Goal: Transaction & Acquisition: Book appointment/travel/reservation

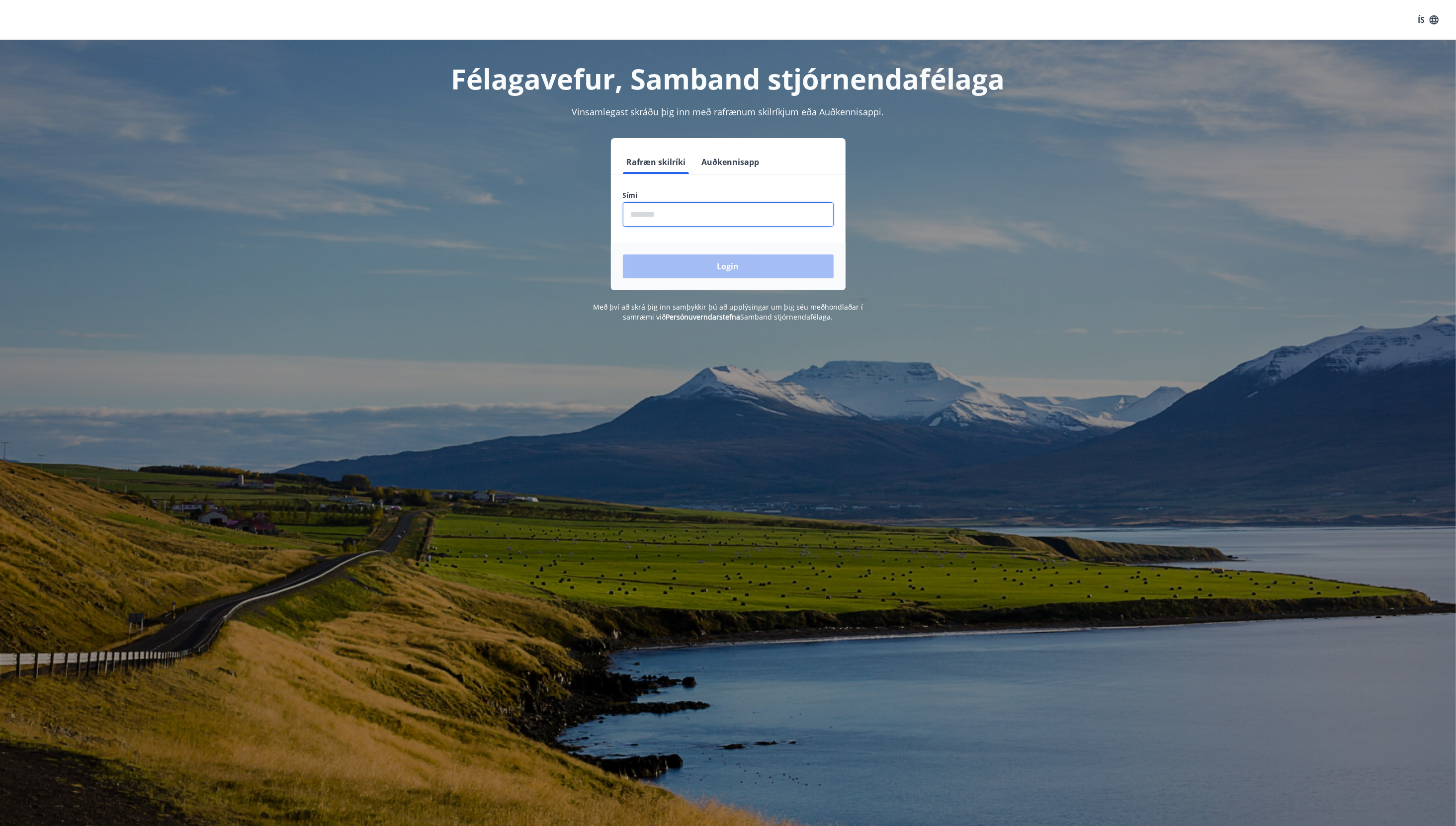
click at [669, 214] on input "phone" at bounding box center [728, 214] width 211 height 24
type input "********"
click at [703, 270] on button "Login" at bounding box center [728, 266] width 211 height 24
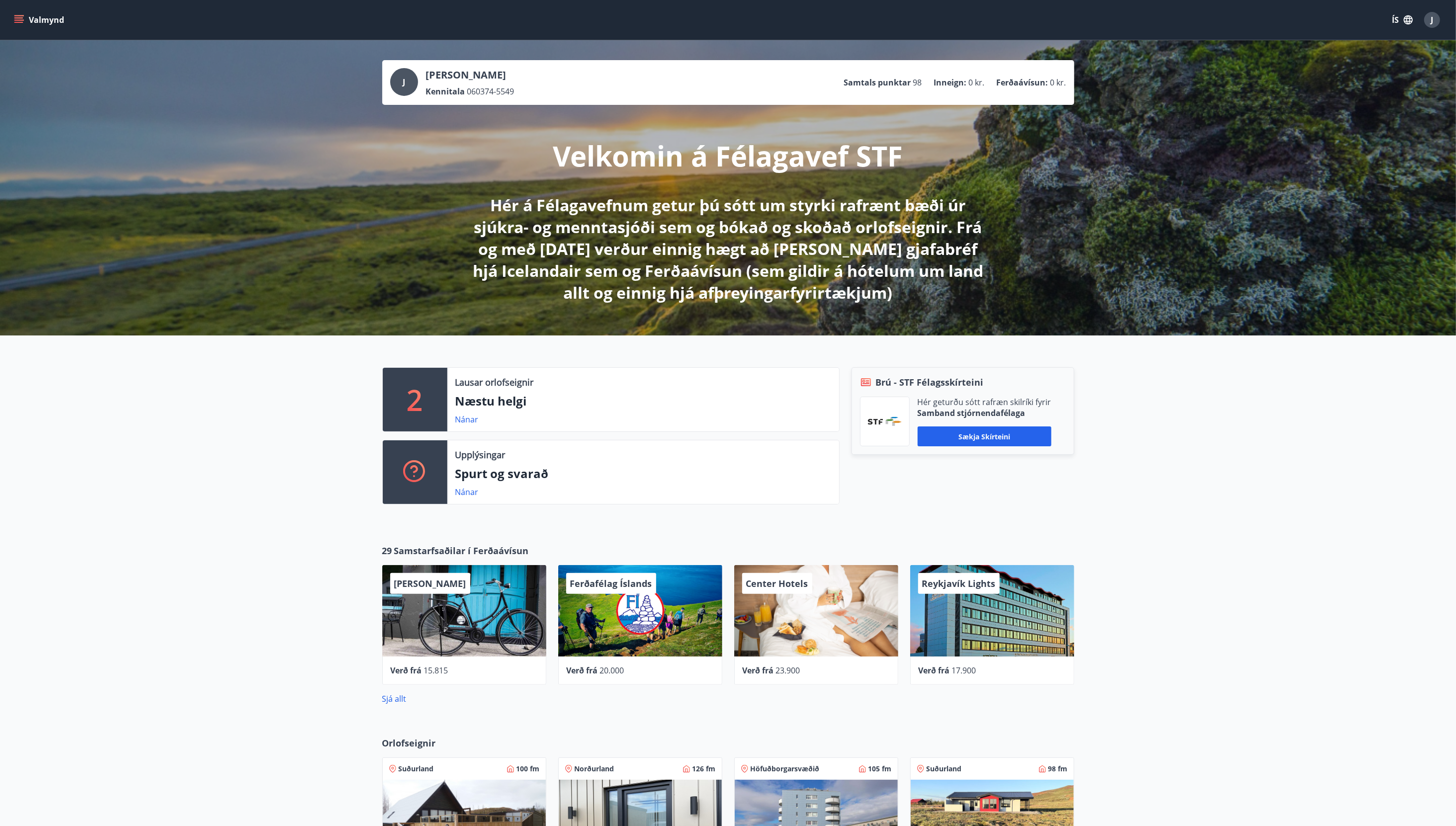
click at [19, 20] on icon "menu" at bounding box center [20, 20] width 11 height 1
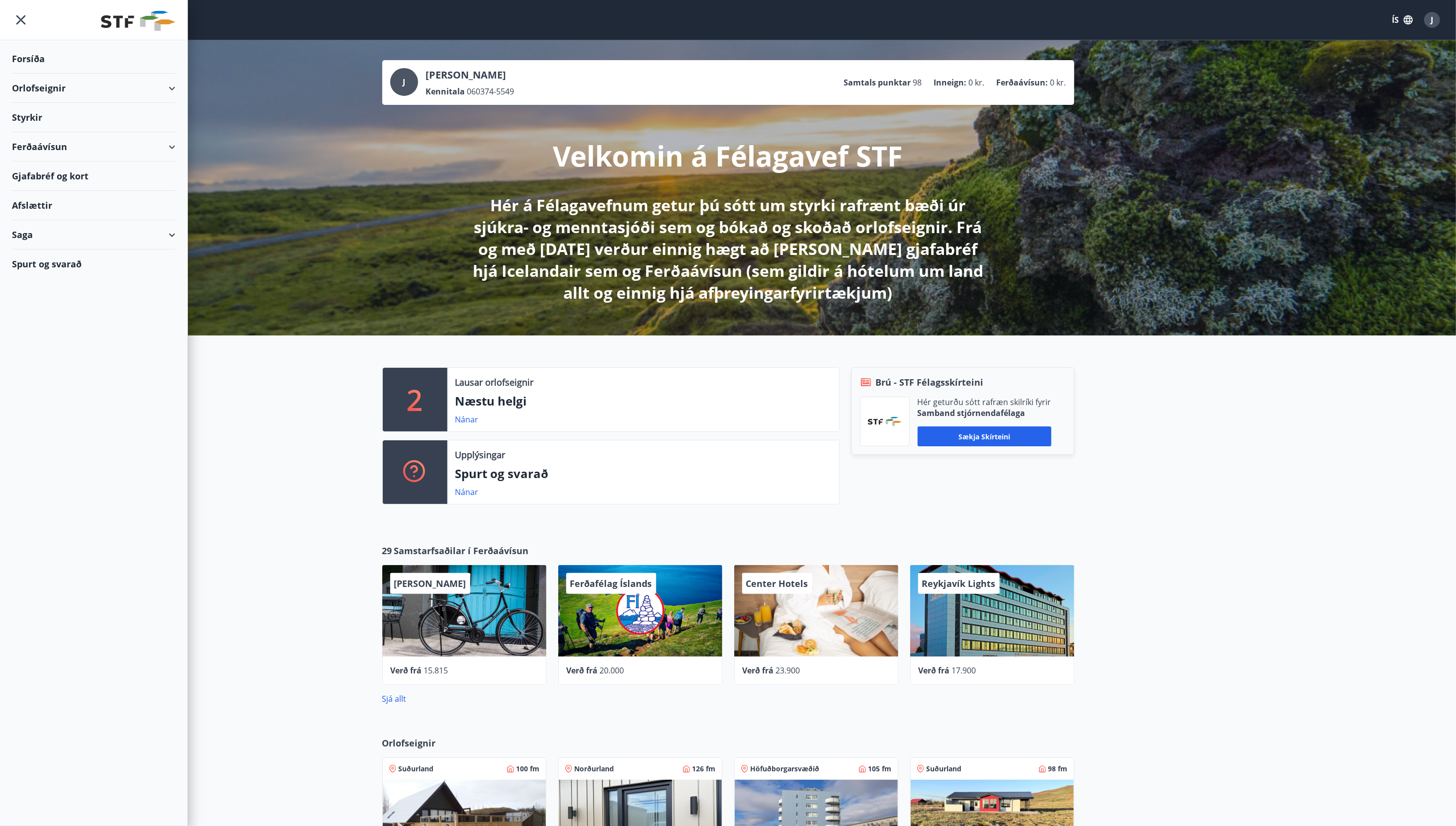
click at [46, 87] on div "Orlofseignir" at bounding box center [94, 88] width 164 height 29
click at [50, 139] on div "Bókunardagatal" at bounding box center [93, 134] width 148 height 21
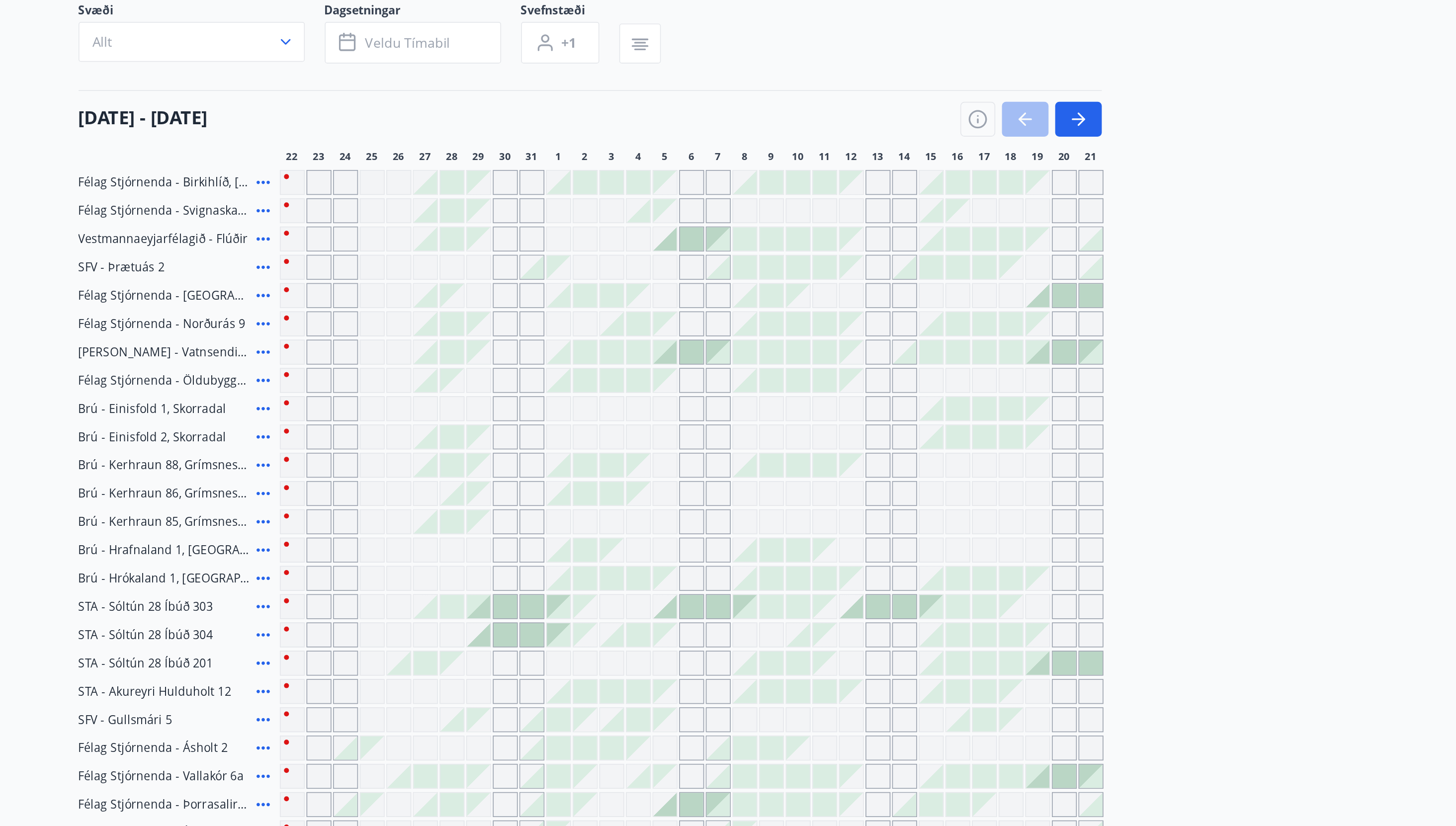
click at [1099, 338] on main "Bókunardagatal Svæði Allt Dagsetningar Veldu tímabil Svefnstæði +1 [DATE] - [DA…" at bounding box center [728, 363] width 1456 height 647
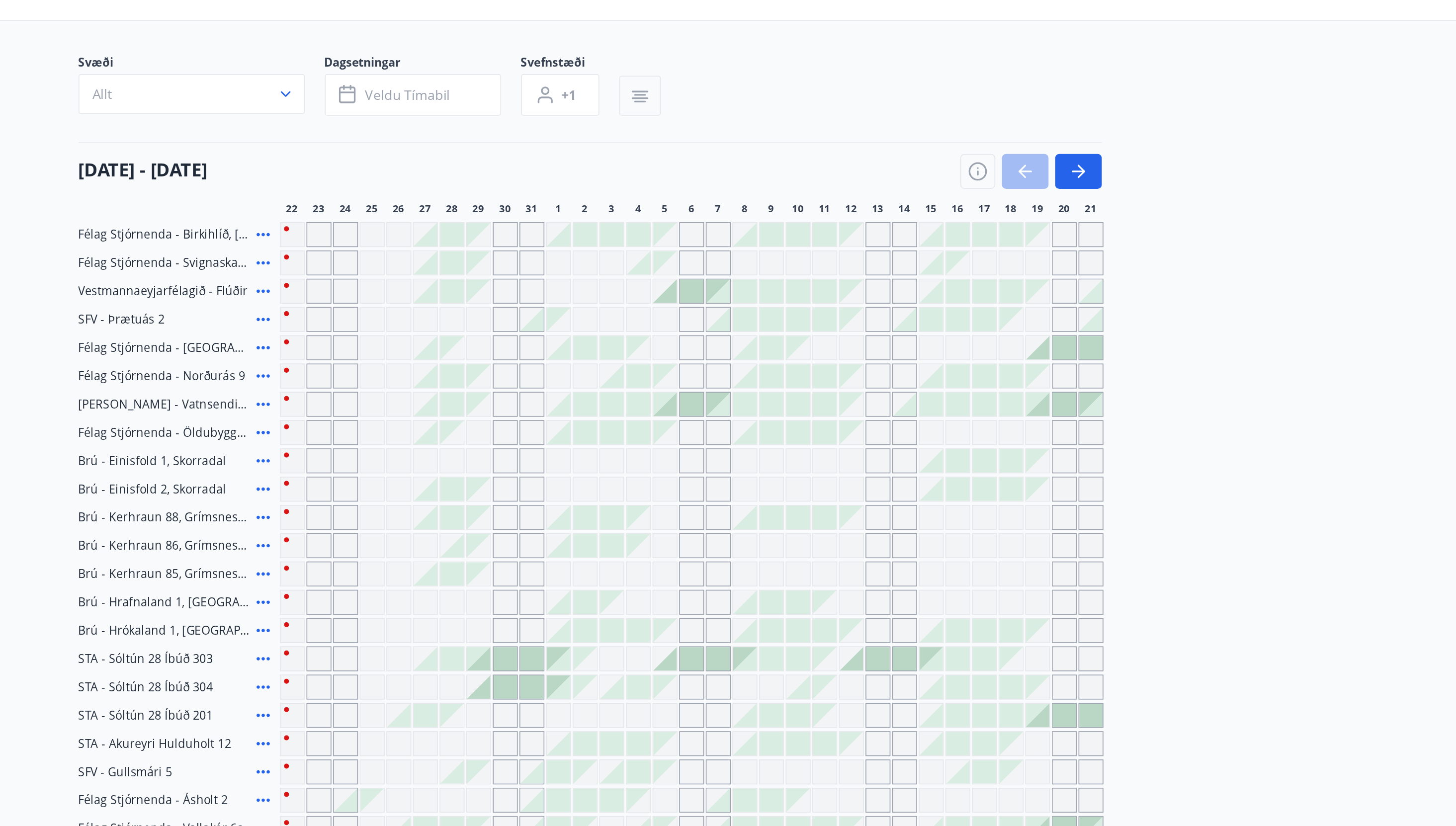
click at [986, 181] on button "button" at bounding box center [979, 185] width 28 height 21
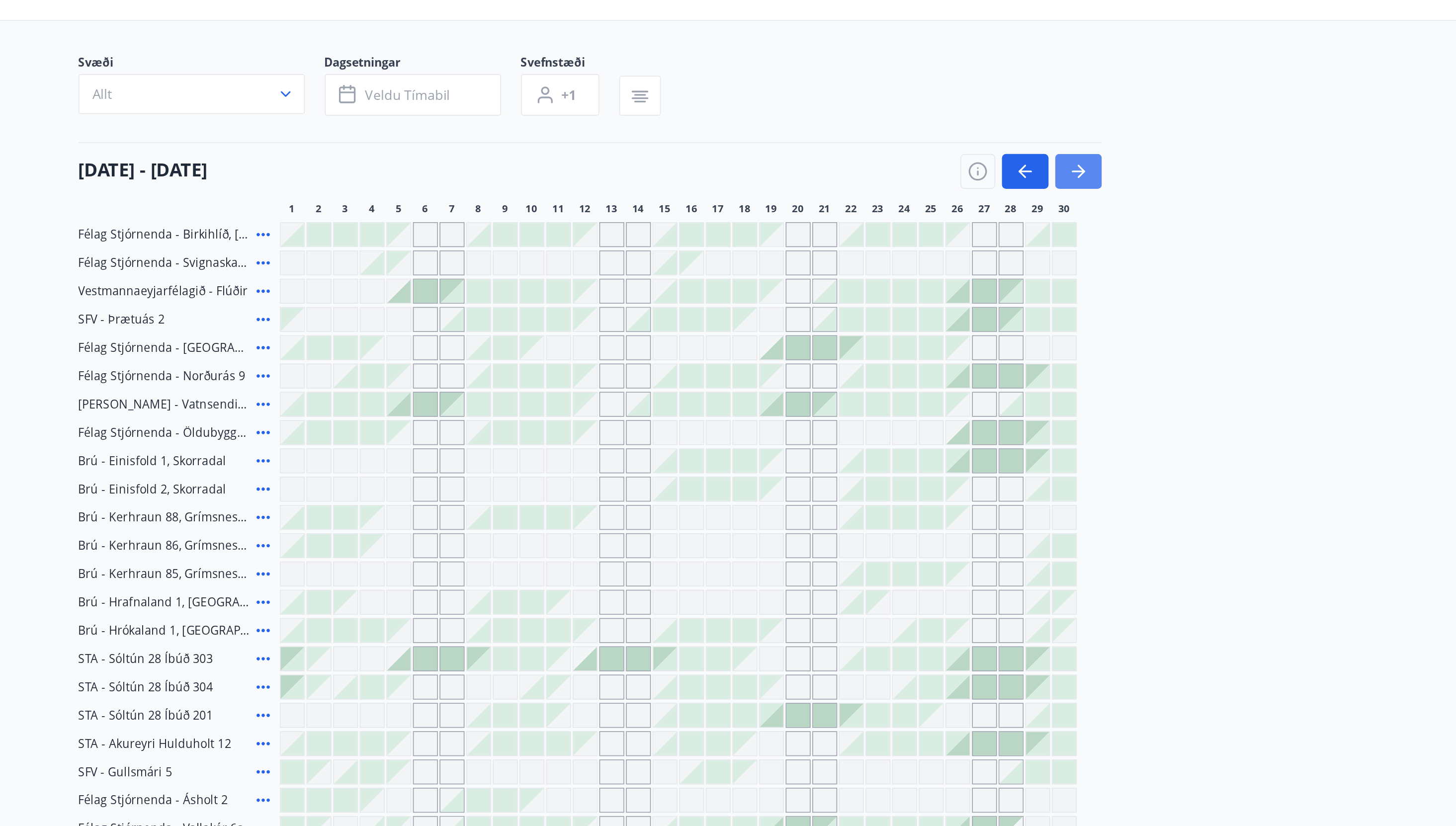
click at [979, 176] on button "button" at bounding box center [979, 185] width 28 height 21
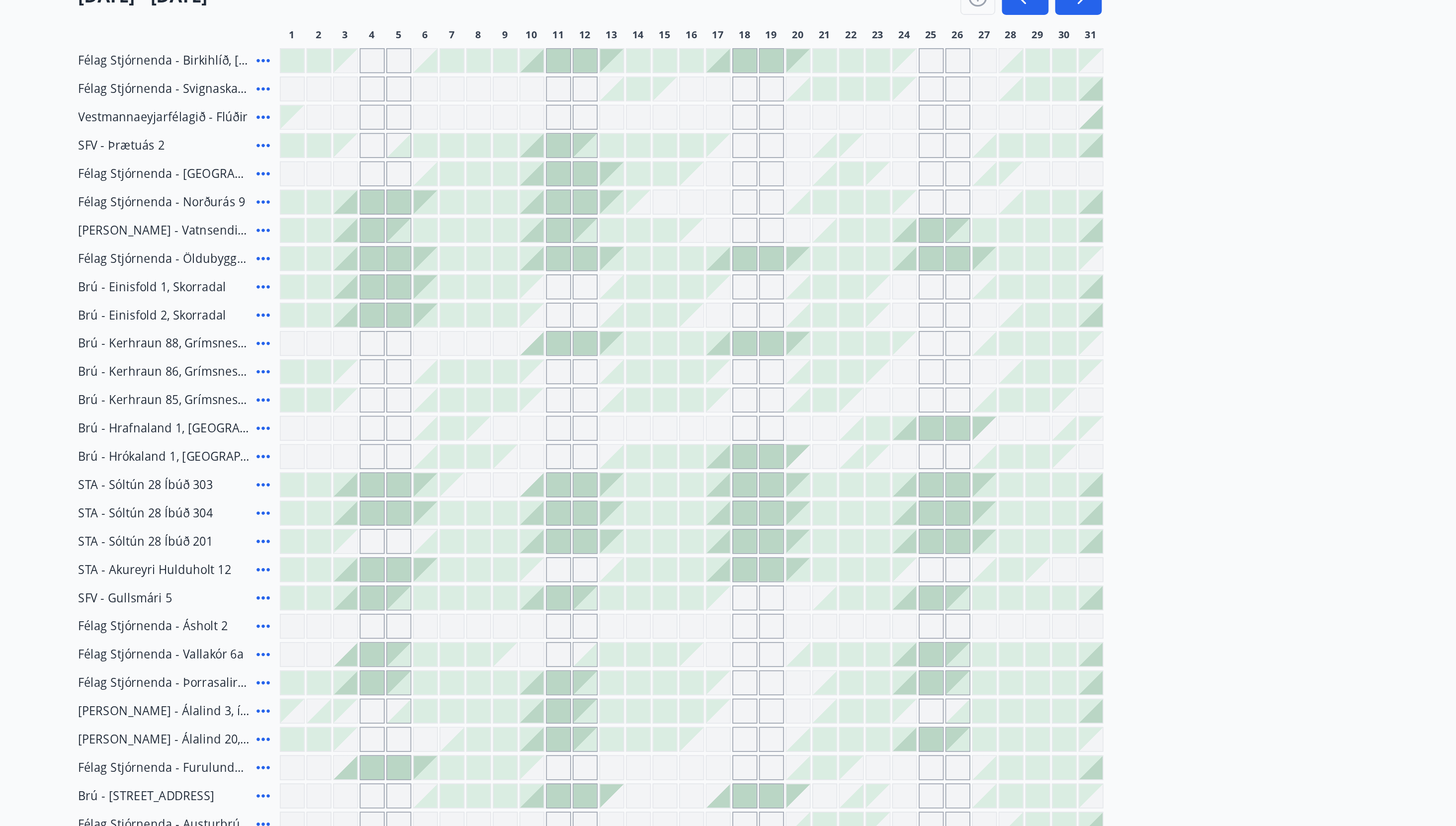
click at [623, 608] on div at bounding box center [621, 612] width 14 height 14
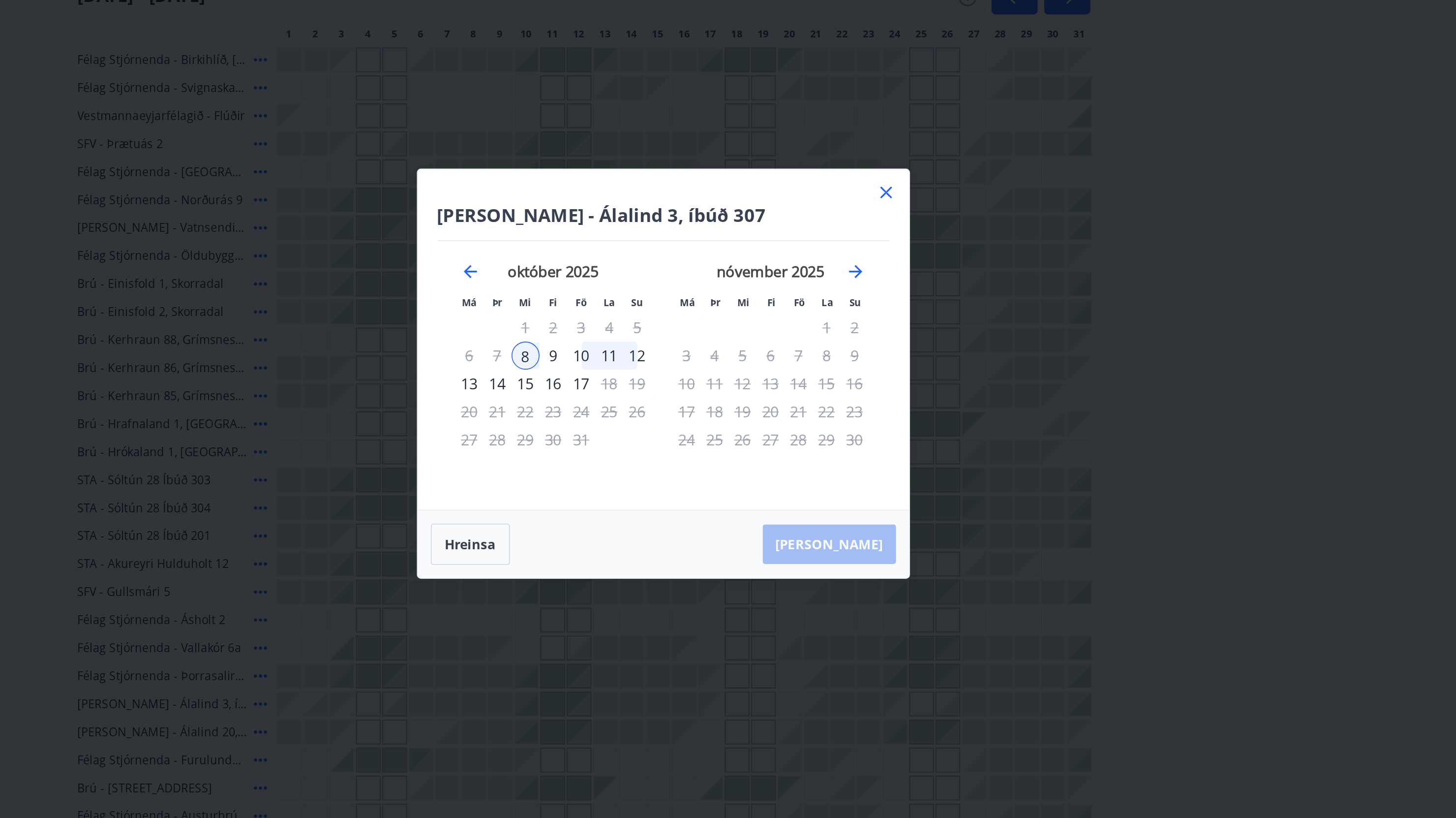
click at [646, 413] on div "15" at bounding box center [646, 415] width 17 height 17
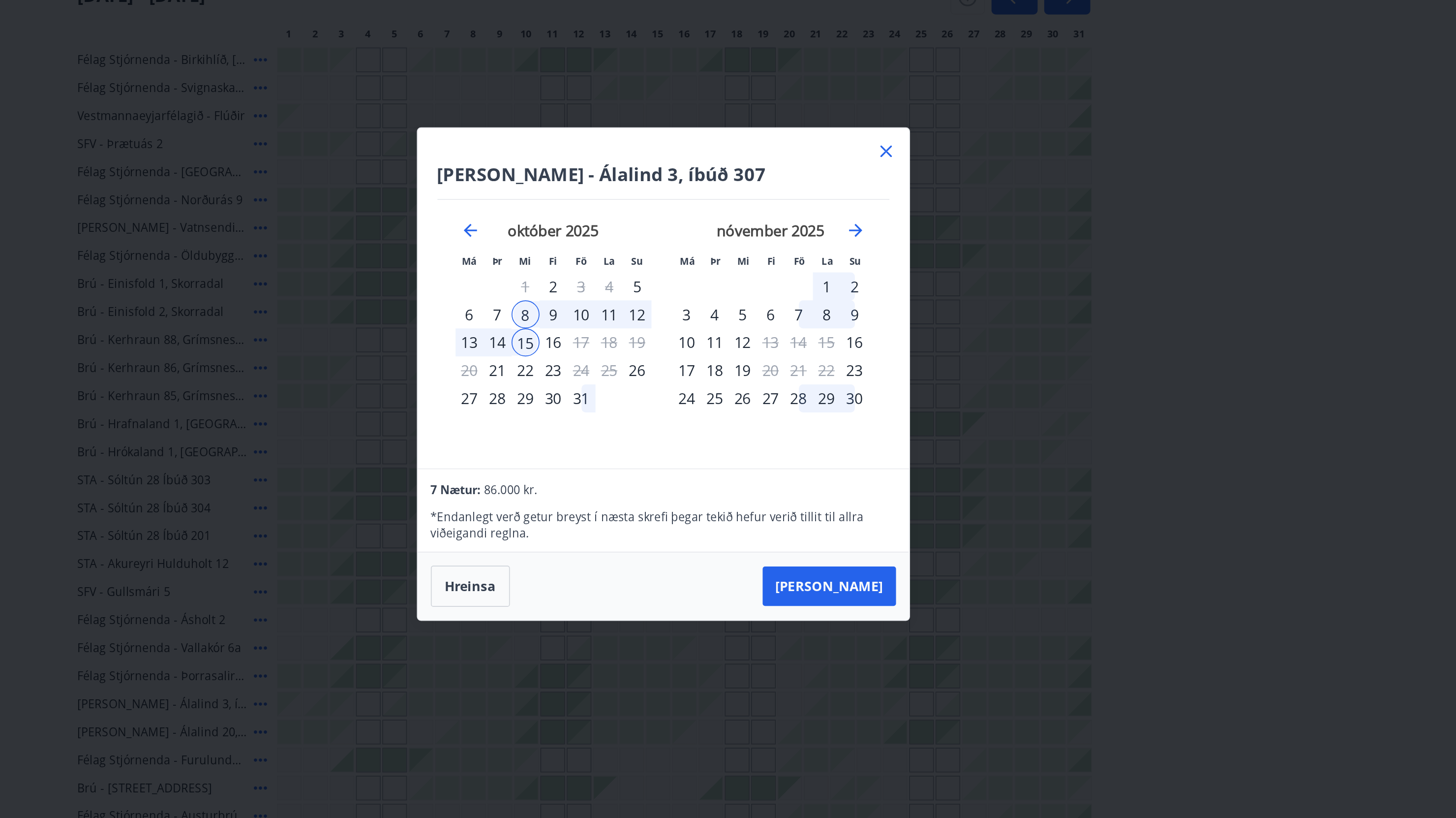
click at [861, 275] on icon at bounding box center [861, 276] width 1 height 1
click at [865, 268] on div "Gráir dagar eru ekki bókanlegir" at bounding box center [867, 271] width 15 height 15
click at [860, 270] on div "Gráir dagar eru ekki bókanlegir" at bounding box center [867, 271] width 15 height 15
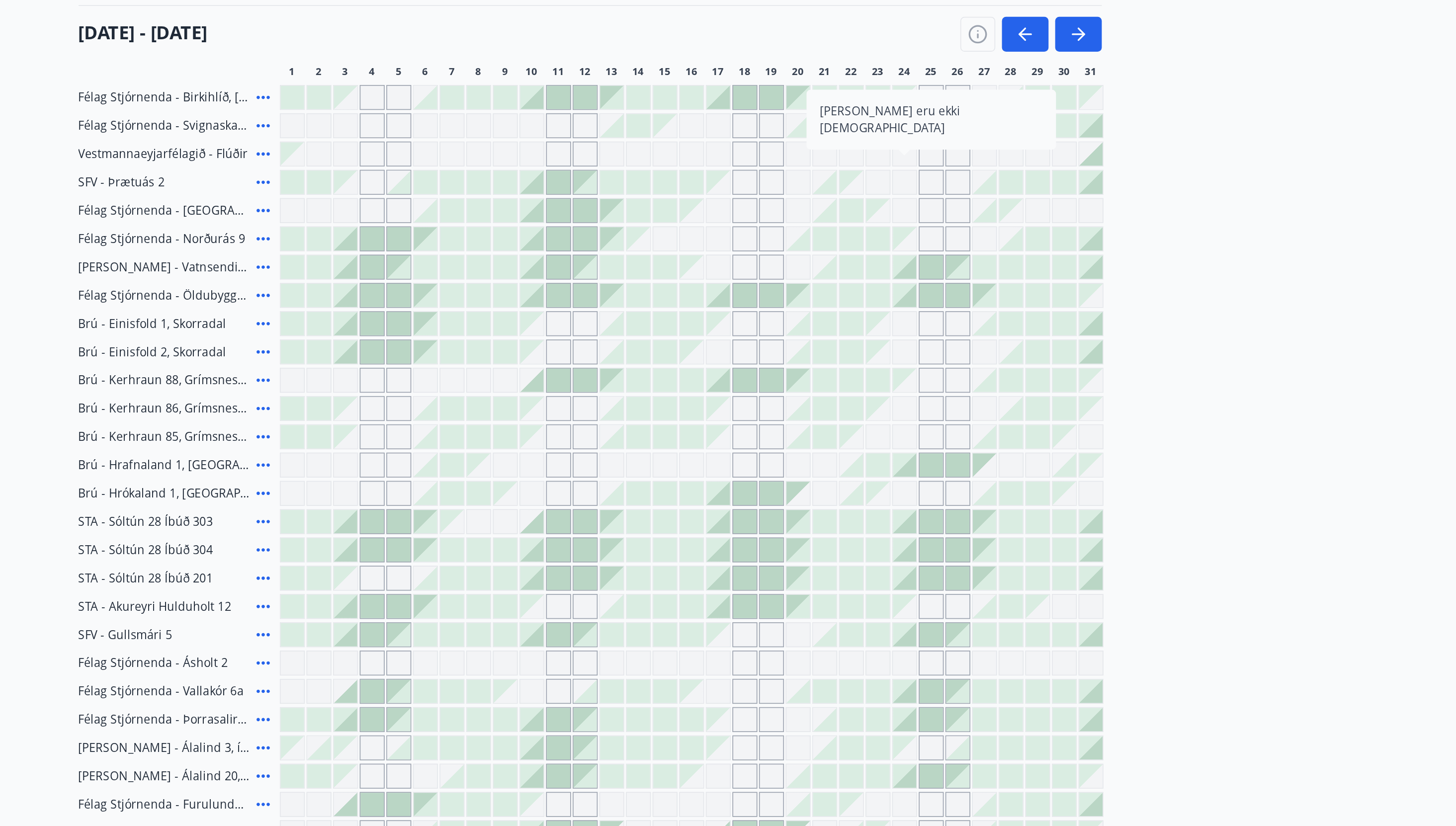
scroll to position [1, 0]
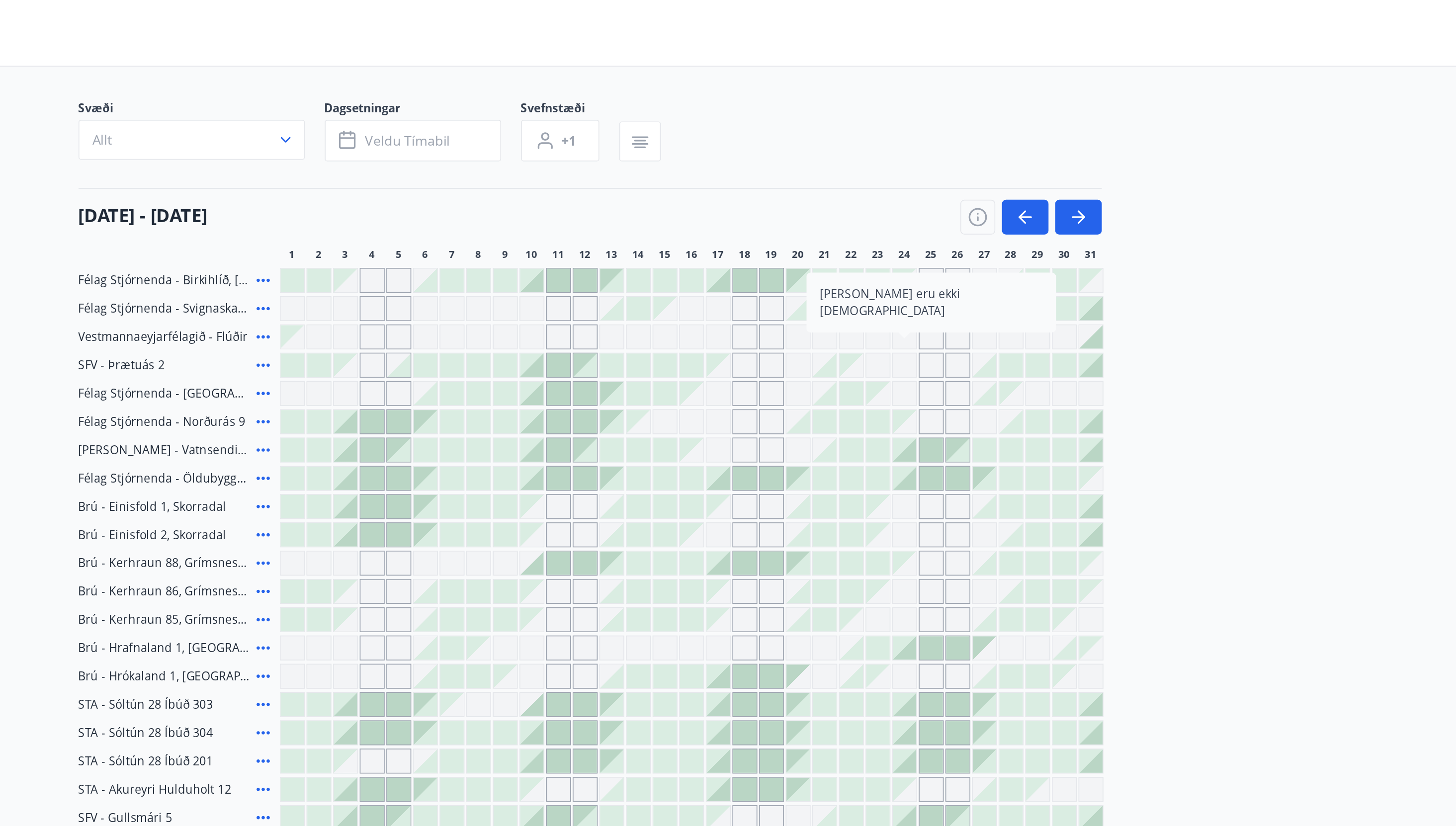
click at [634, 544] on div at bounding box center [637, 543] width 14 height 14
click at [638, 542] on div at bounding box center [637, 543] width 14 height 14
click at [642, 542] on div at bounding box center [637, 543] width 14 height 14
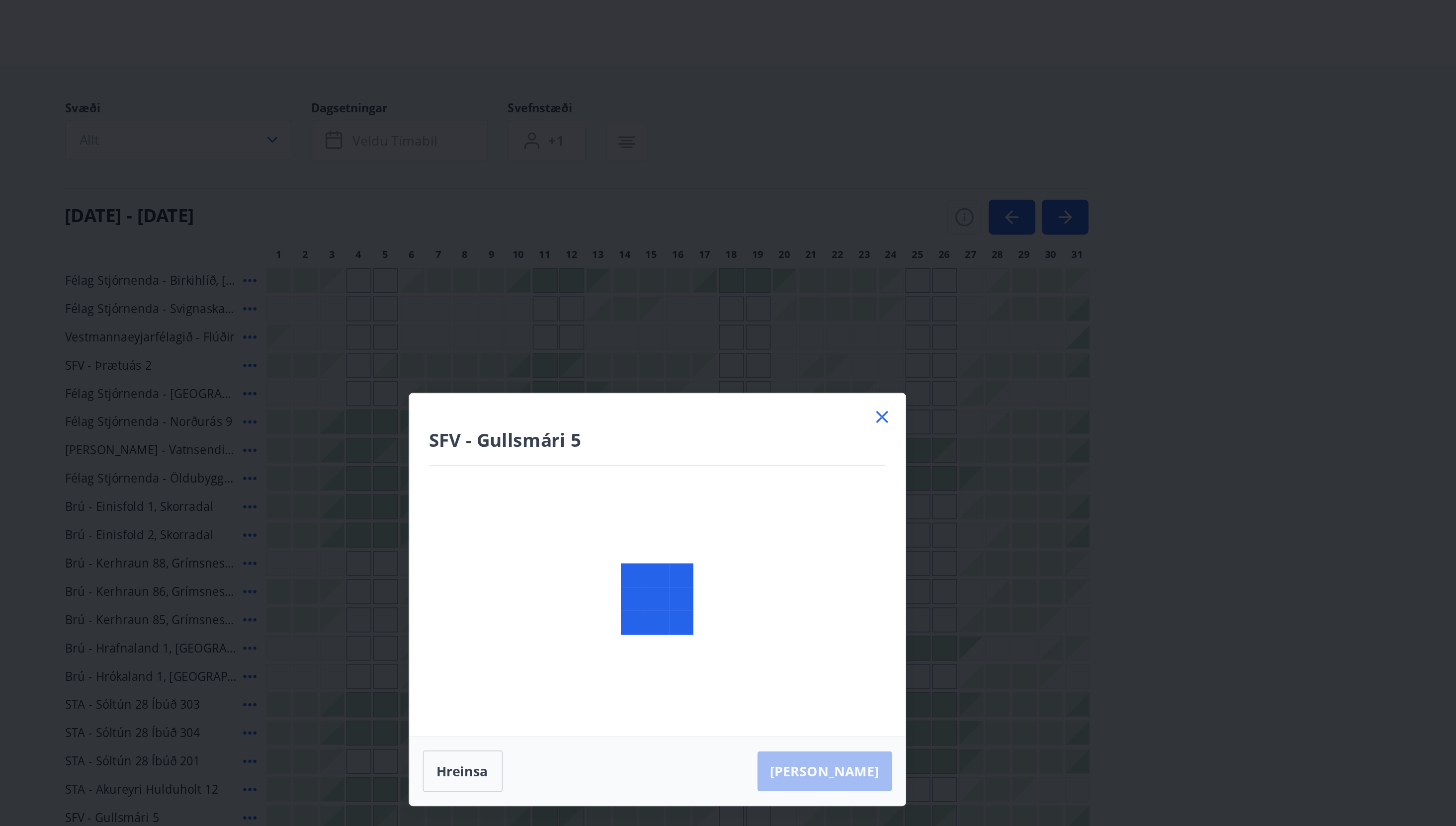
scroll to position [2, 0]
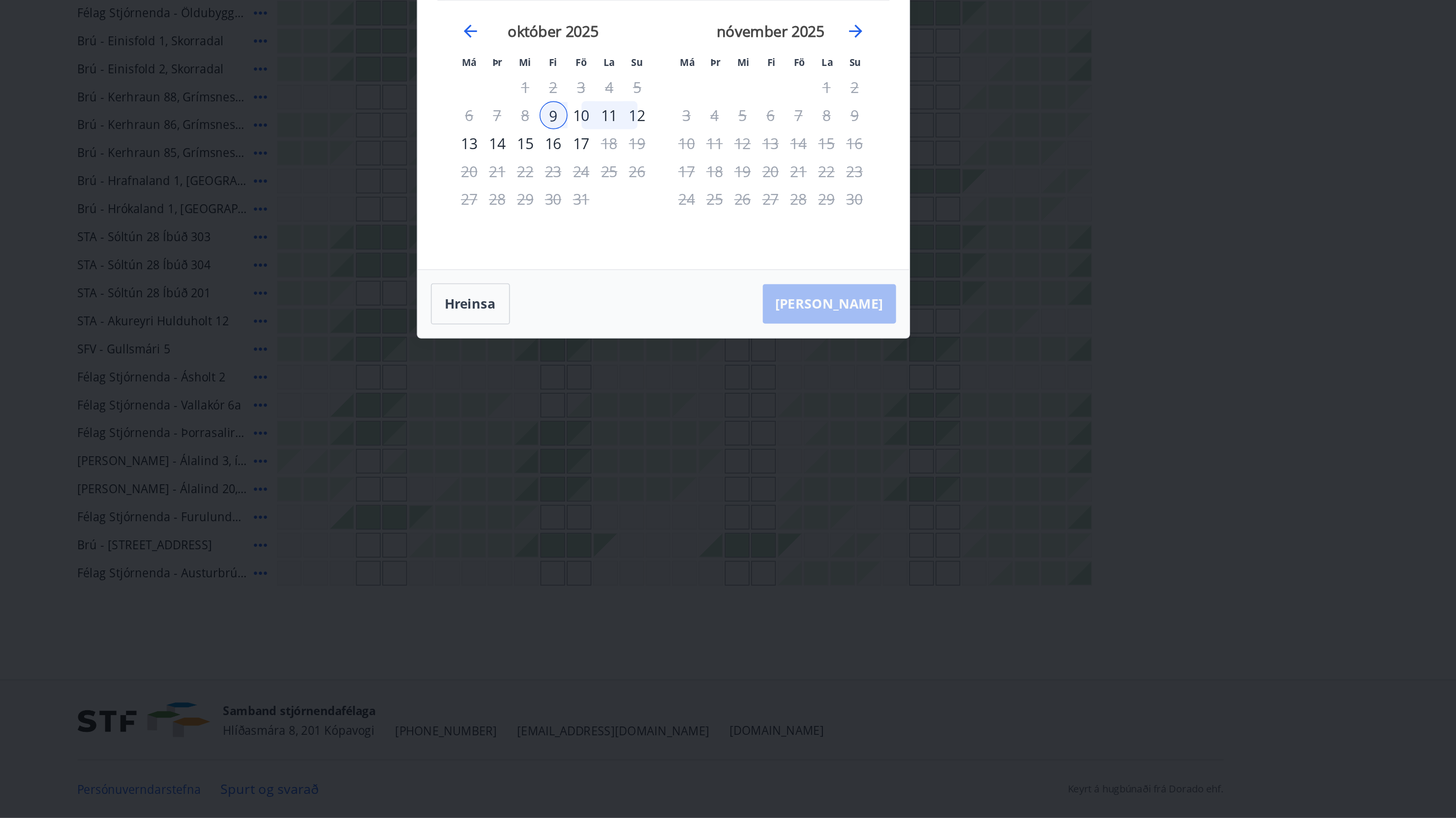
drag, startPoint x: 1195, startPoint y: 247, endPoint x: 1191, endPoint y: 506, distance: 259.0
click at [1191, 506] on html "Valmynd ÍS J Bókunardagatal Svæði Allt Dagsetningar Veldu tímabil Svefnstæði +1…" at bounding box center [728, 407] width 1456 height 818
click at [647, 413] on div "15" at bounding box center [646, 415] width 17 height 17
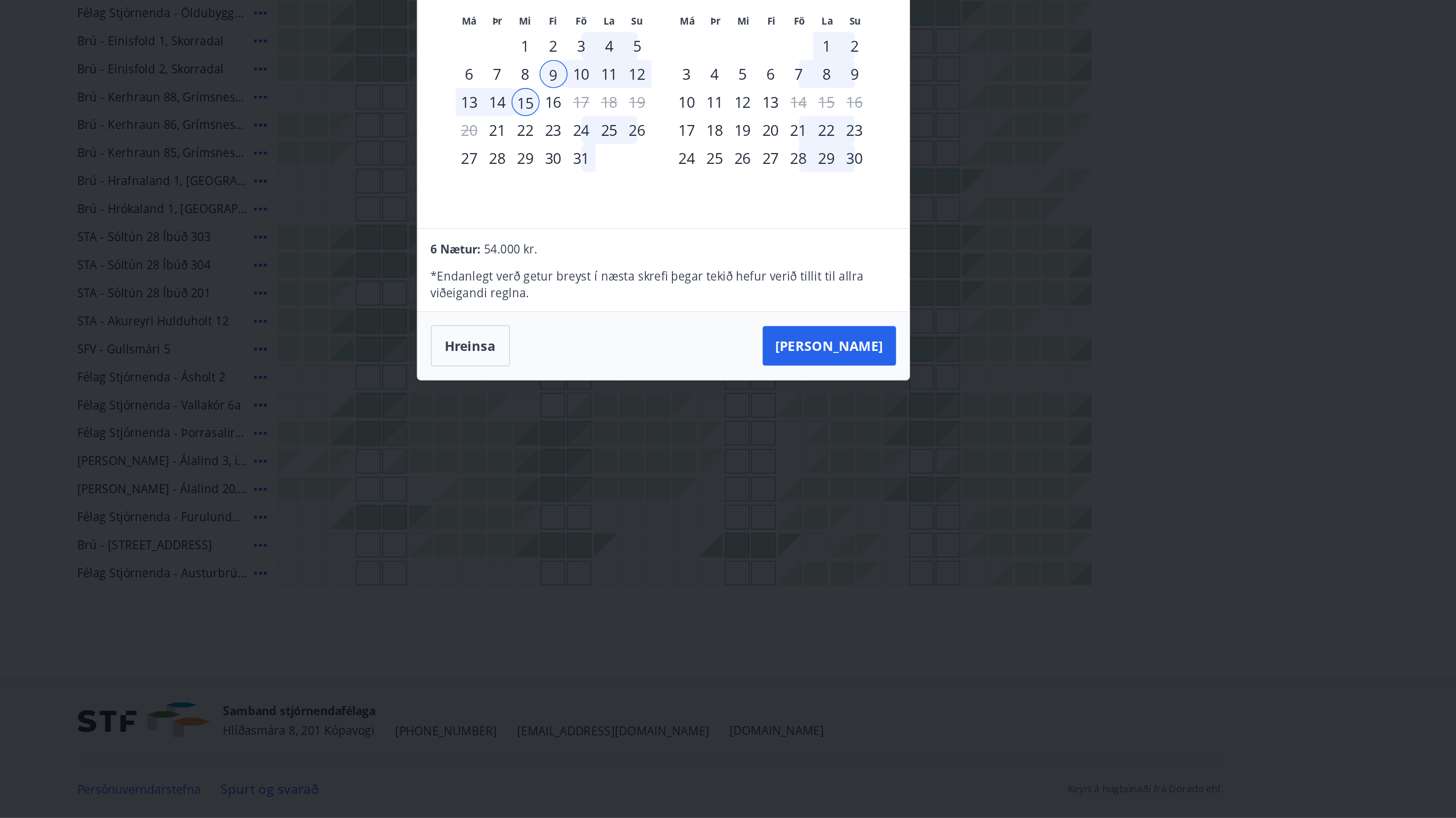
click at [633, 392] on div "14" at bounding box center [629, 390] width 17 height 17
click at [660, 370] on div "9" at bounding box center [662, 373] width 17 height 17
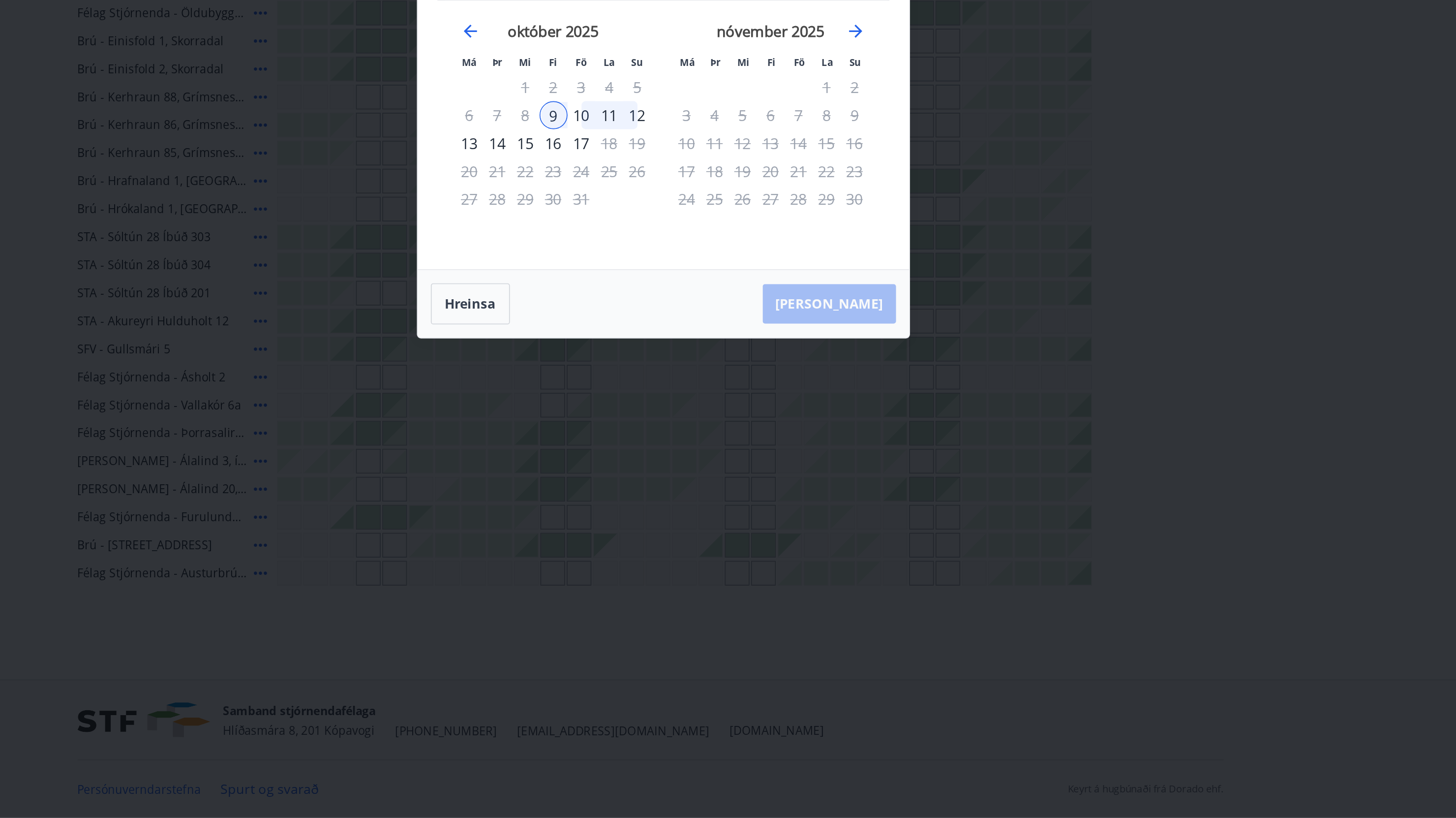
click at [628, 417] on div "14" at bounding box center [629, 415] width 17 height 17
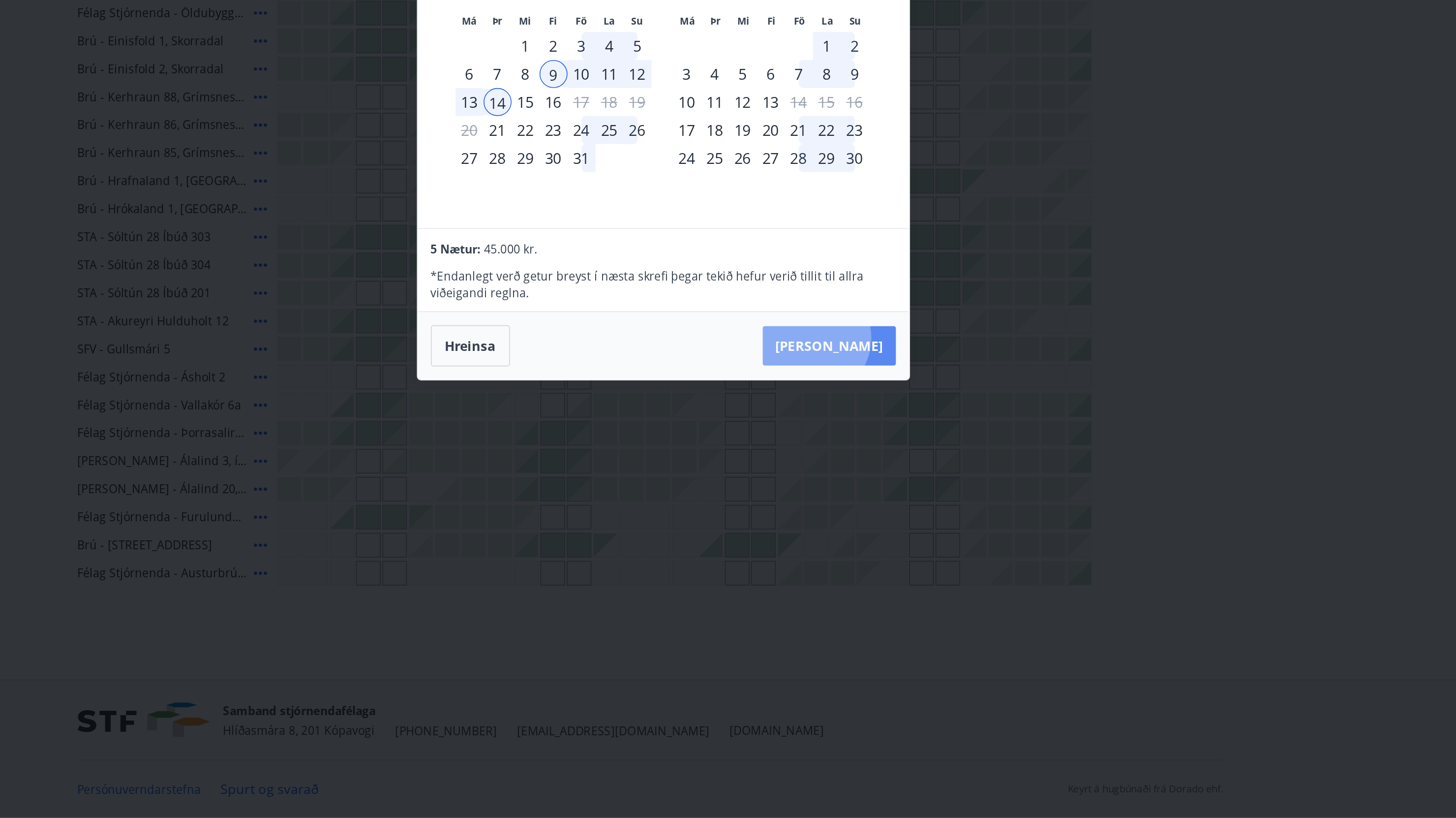
click at [849, 531] on button "[PERSON_NAME]" at bounding box center [827, 535] width 80 height 23
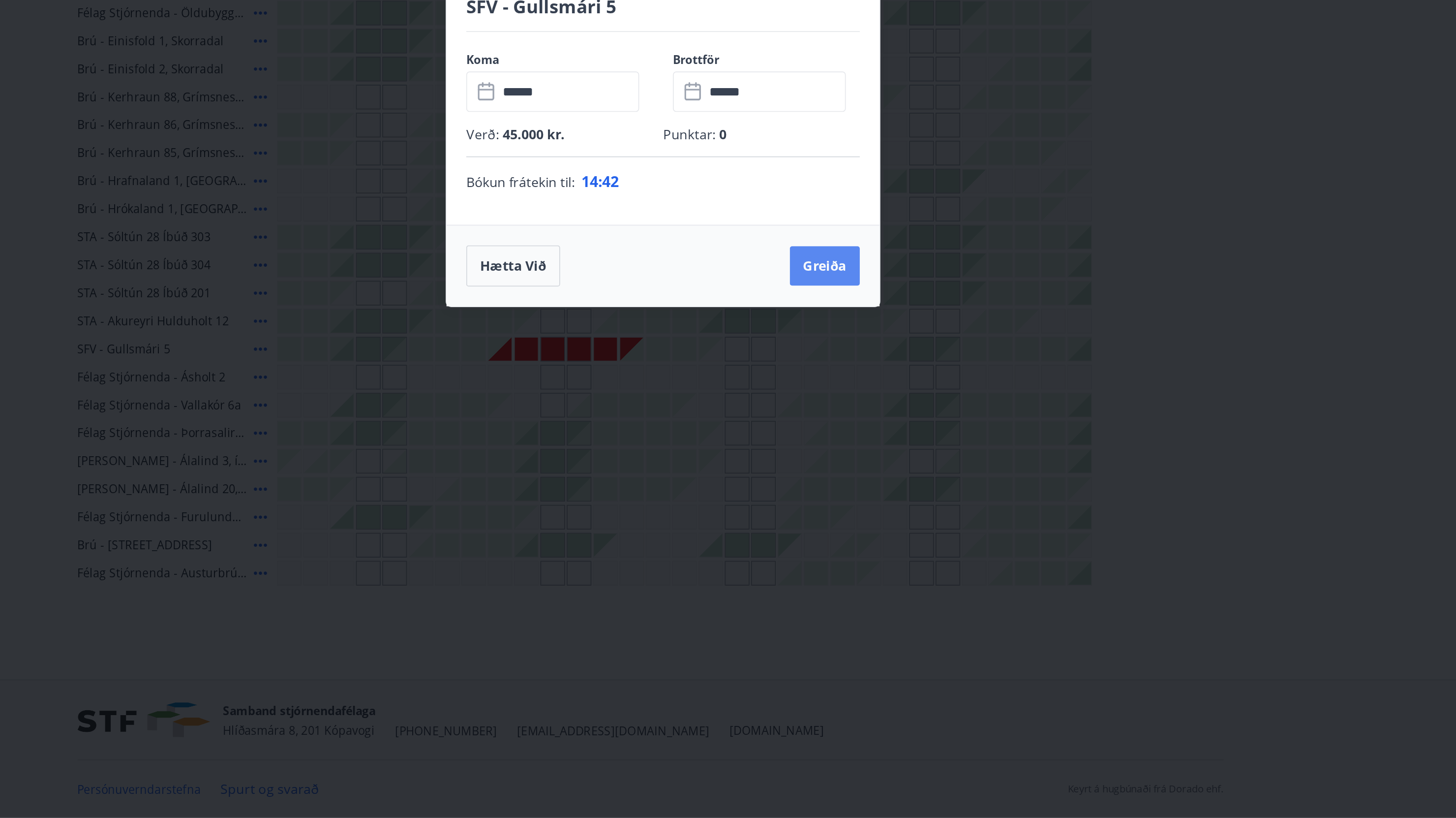
click at [824, 486] on button "Greiða" at bounding box center [824, 488] width 42 height 23
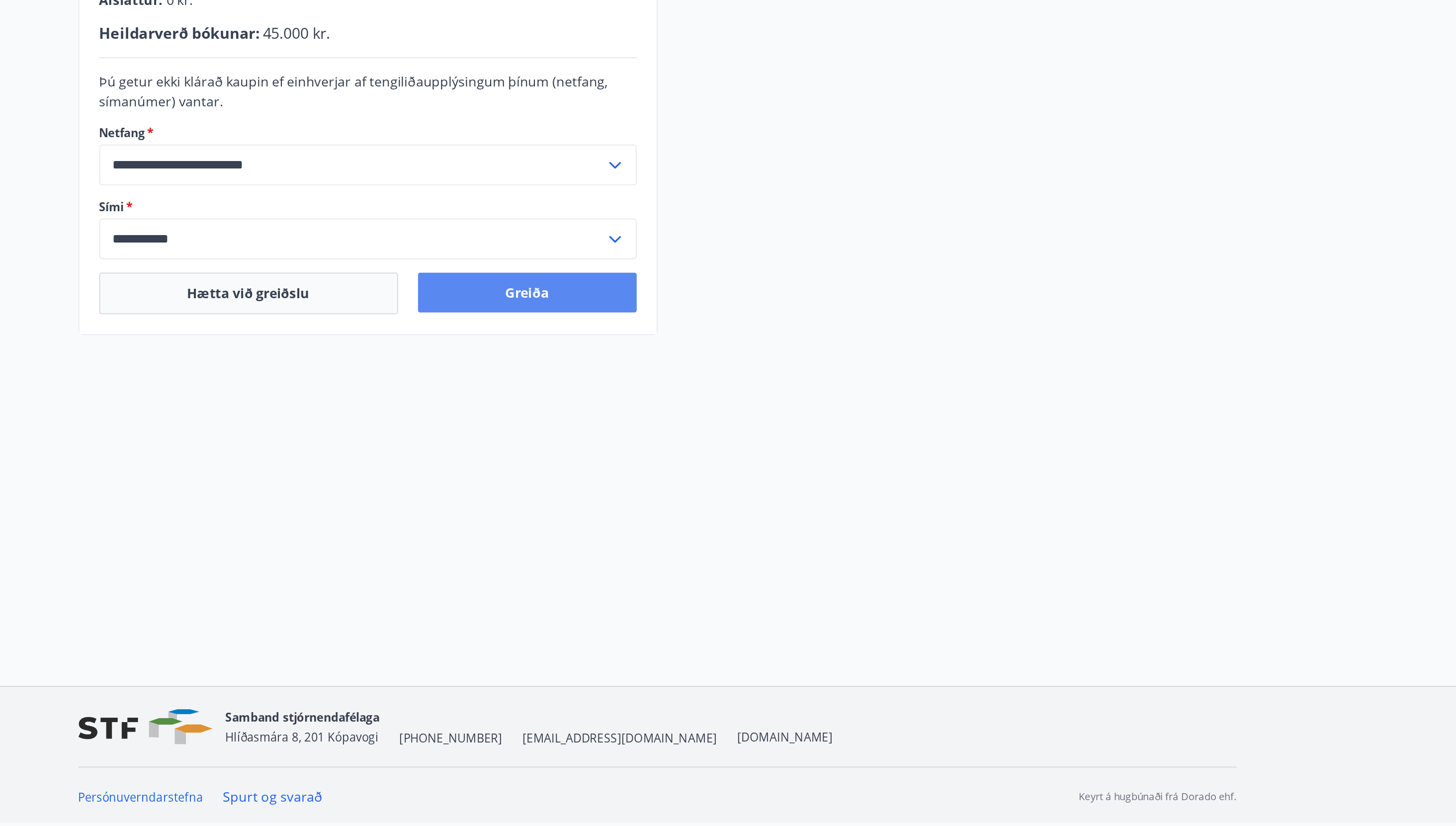
click at [674, 509] on button "Greiða" at bounding box center [650, 507] width 131 height 24
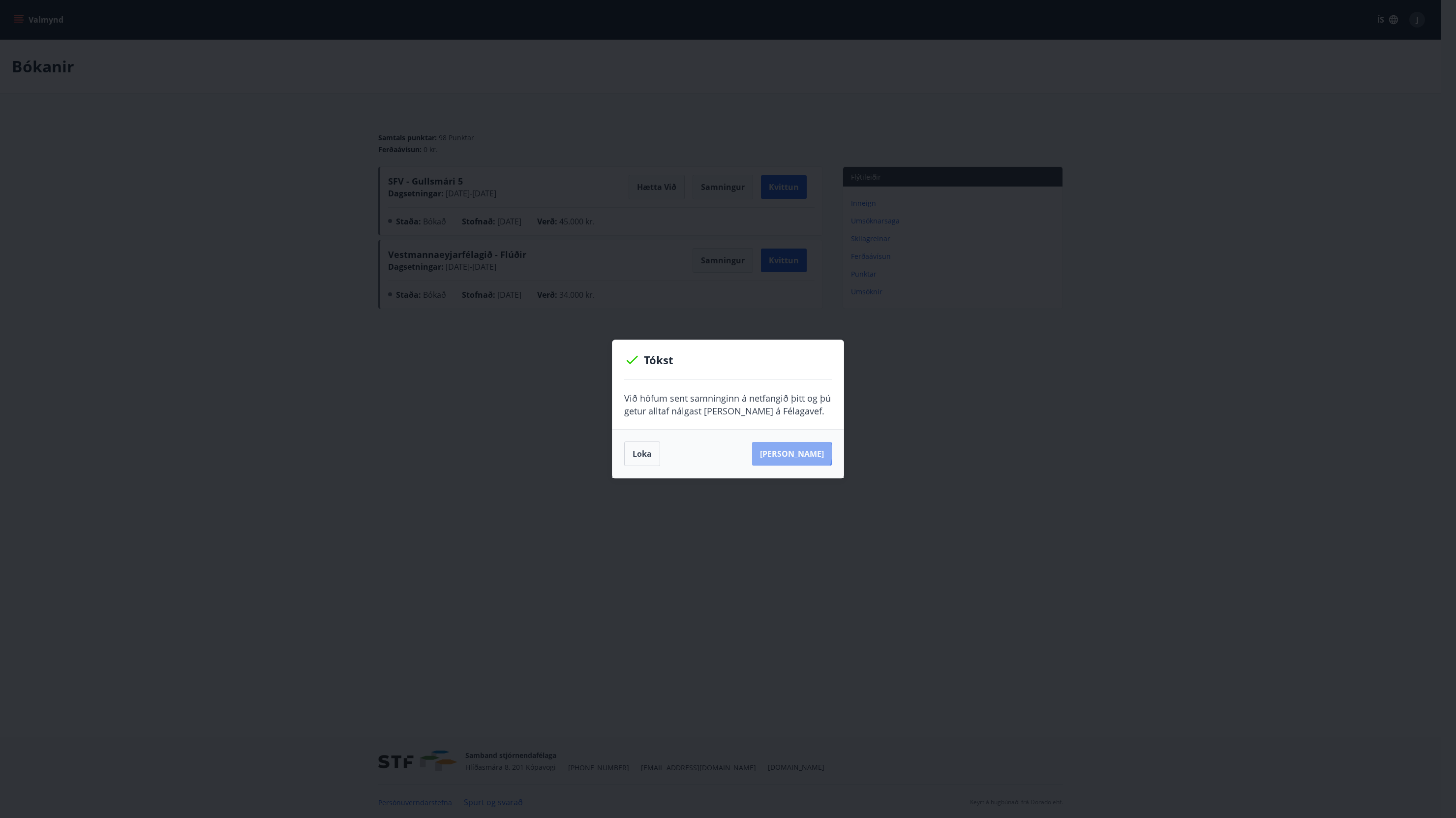
click at [807, 452] on button "Sjá samning" at bounding box center [792, 454] width 80 height 23
click at [642, 458] on button "Loka" at bounding box center [642, 454] width 36 height 25
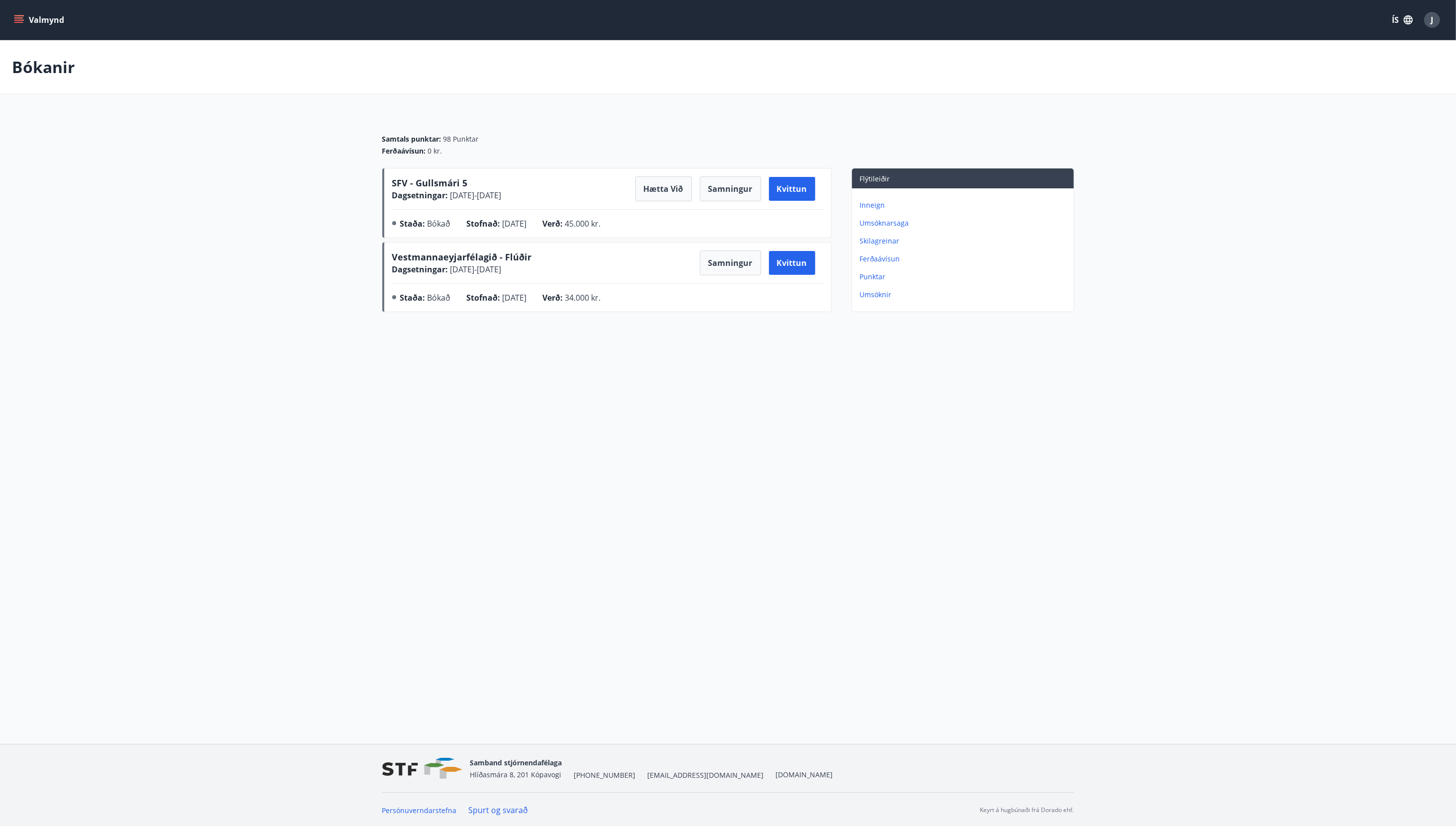
click at [28, 20] on button "Valmynd" at bounding box center [40, 20] width 56 height 18
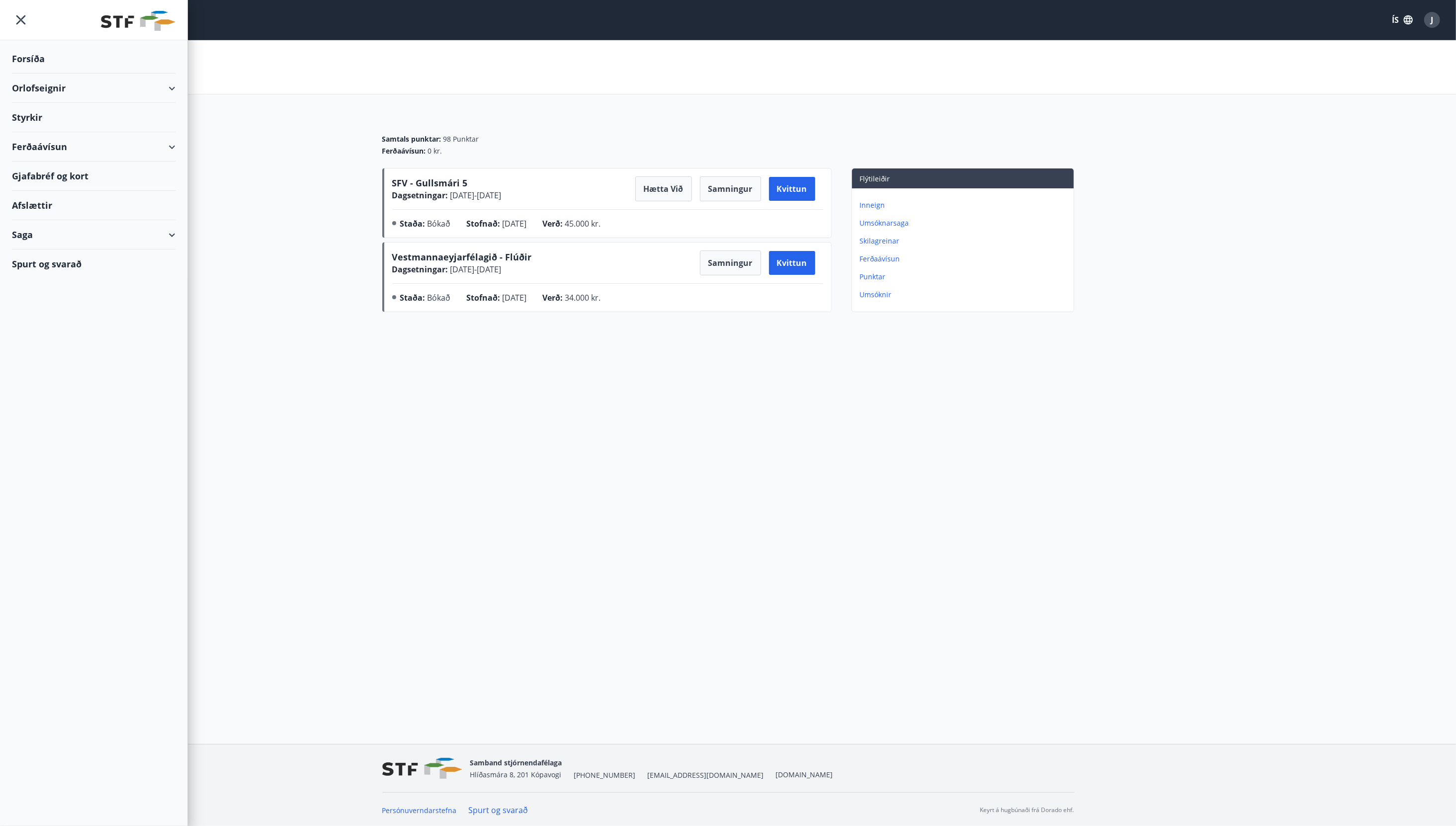
click at [362, 164] on main "Bókanir Samtals punktar : 98 Punktar Ferðaávísun : 0 kr. SFV - Gullsmári 5 Dags…" at bounding box center [728, 178] width 1456 height 276
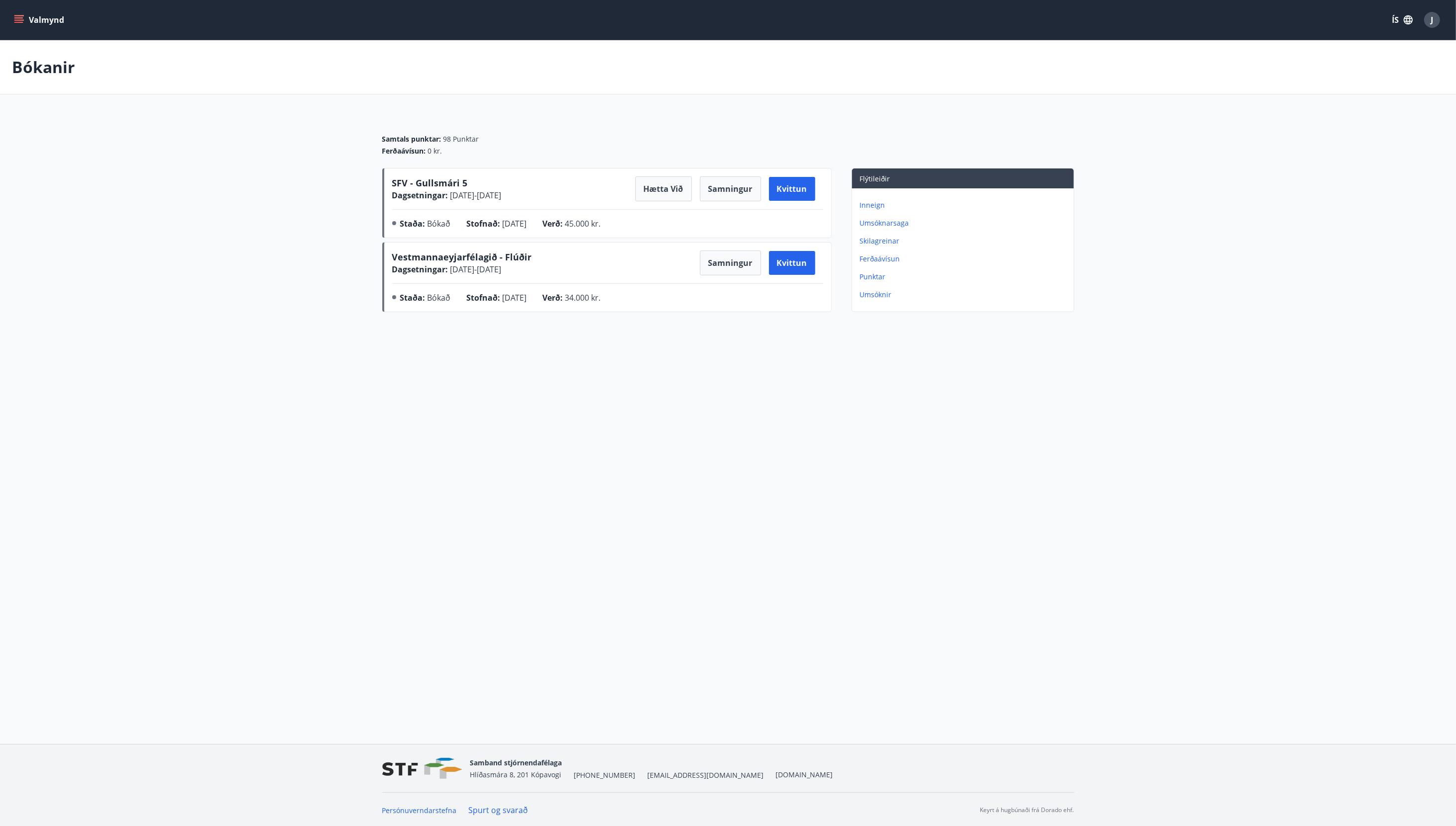
click at [44, 25] on button "Valmynd" at bounding box center [40, 20] width 56 height 18
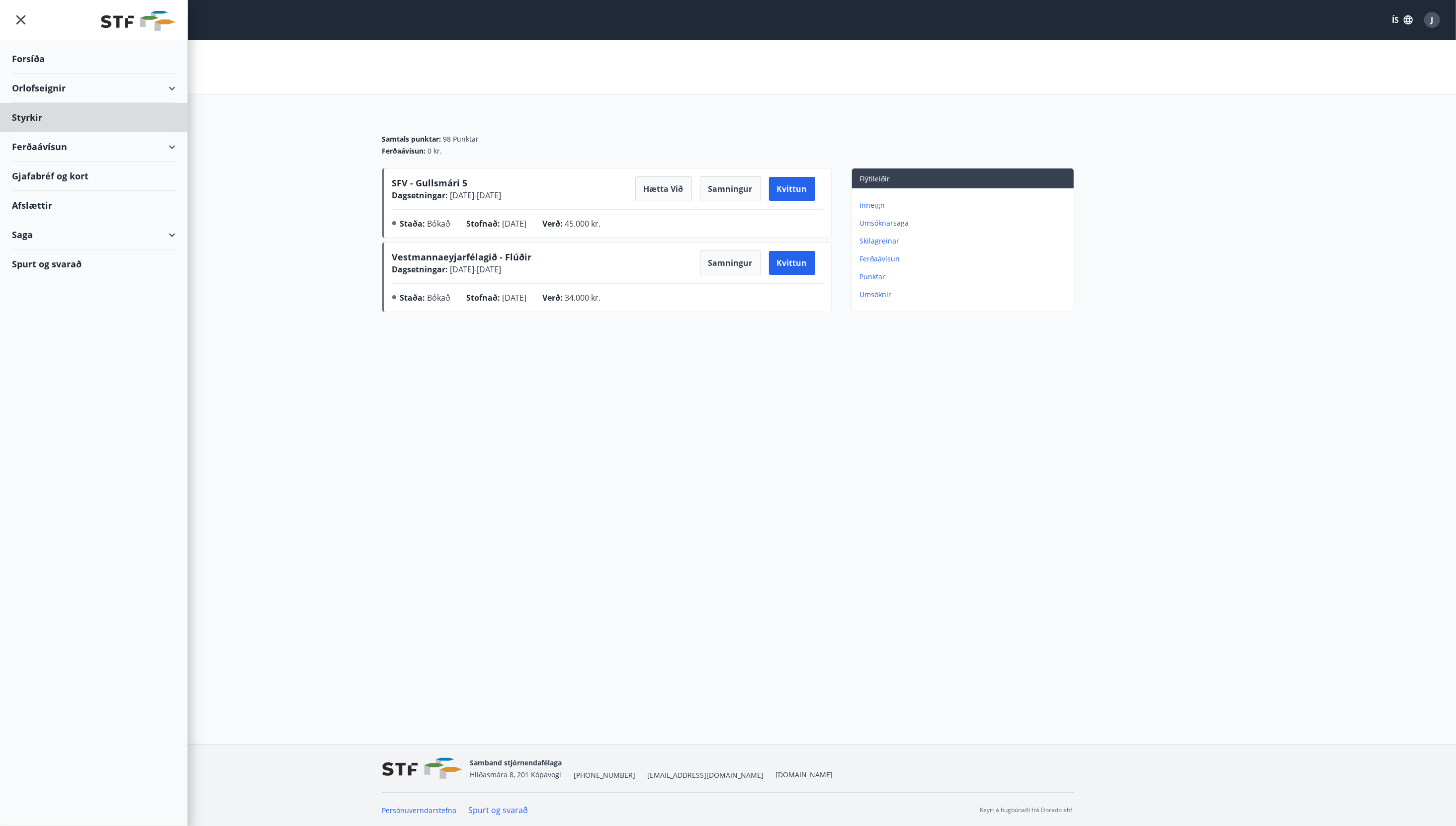
click at [27, 62] on div "Forsíða" at bounding box center [94, 58] width 164 height 29
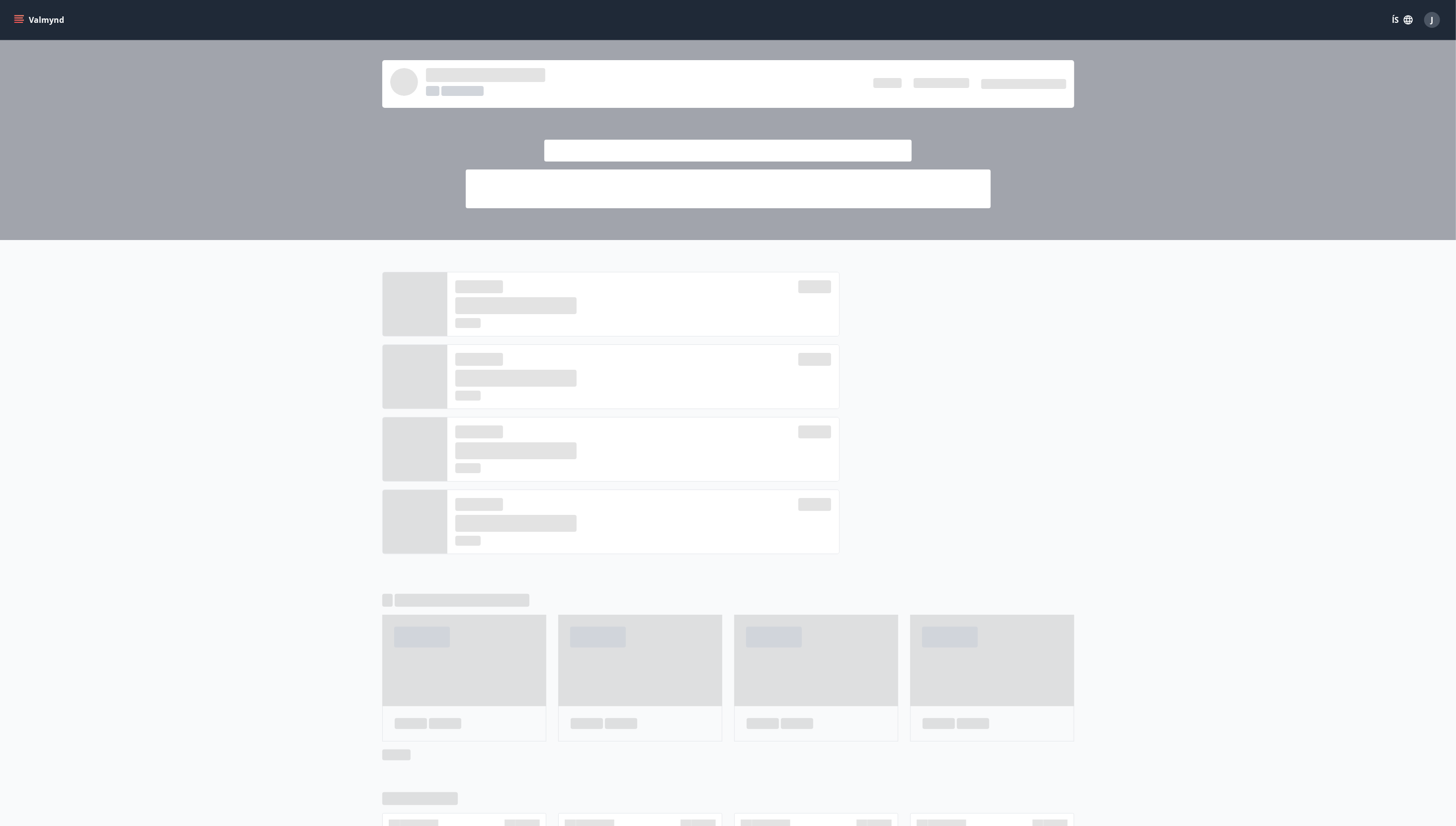
click at [42, 20] on button "Valmynd" at bounding box center [40, 20] width 56 height 18
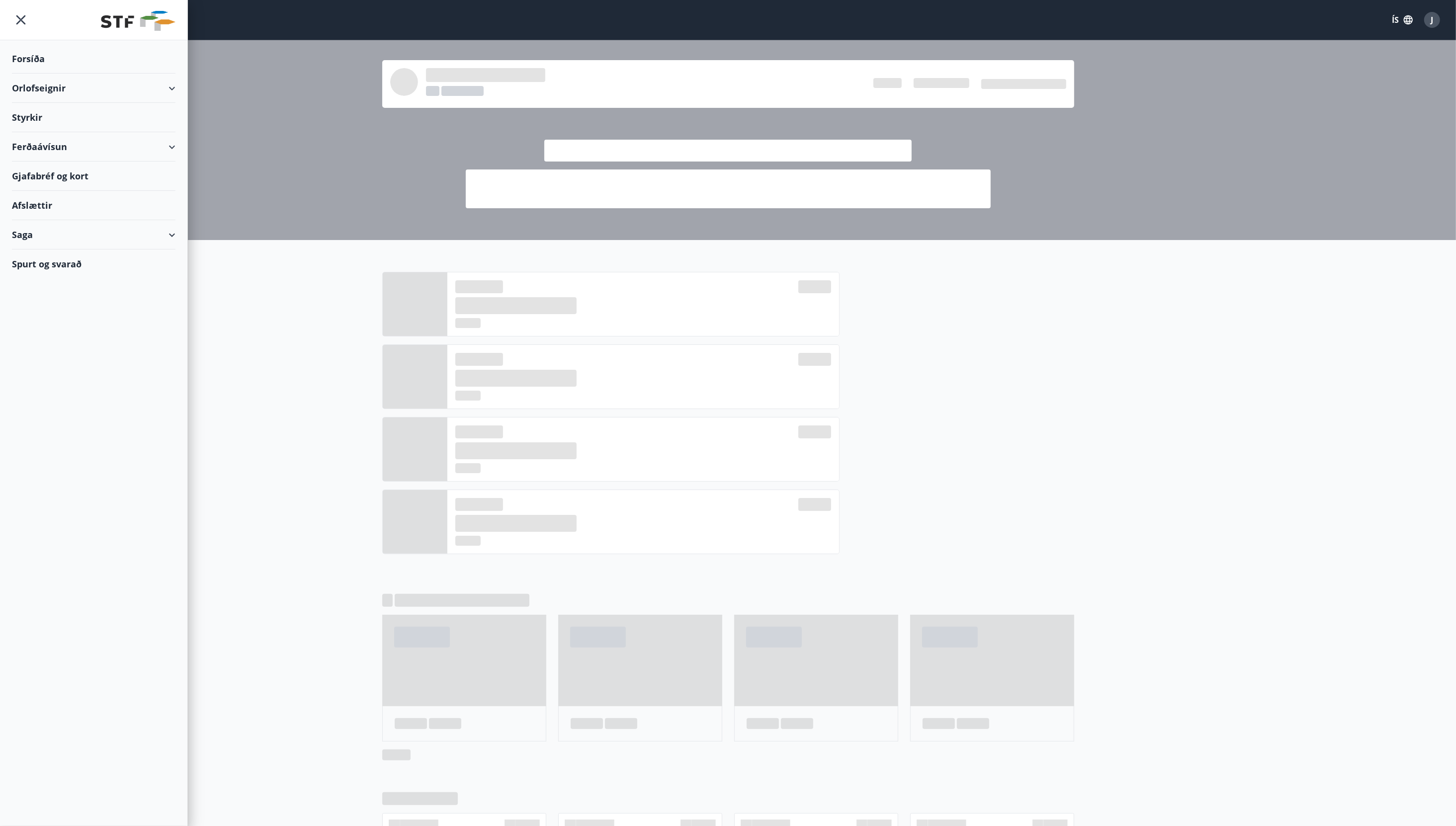
click at [181, 87] on div "Orlofseignir" at bounding box center [93, 88] width 187 height 29
click at [49, 110] on div "Framboð" at bounding box center [93, 113] width 148 height 21
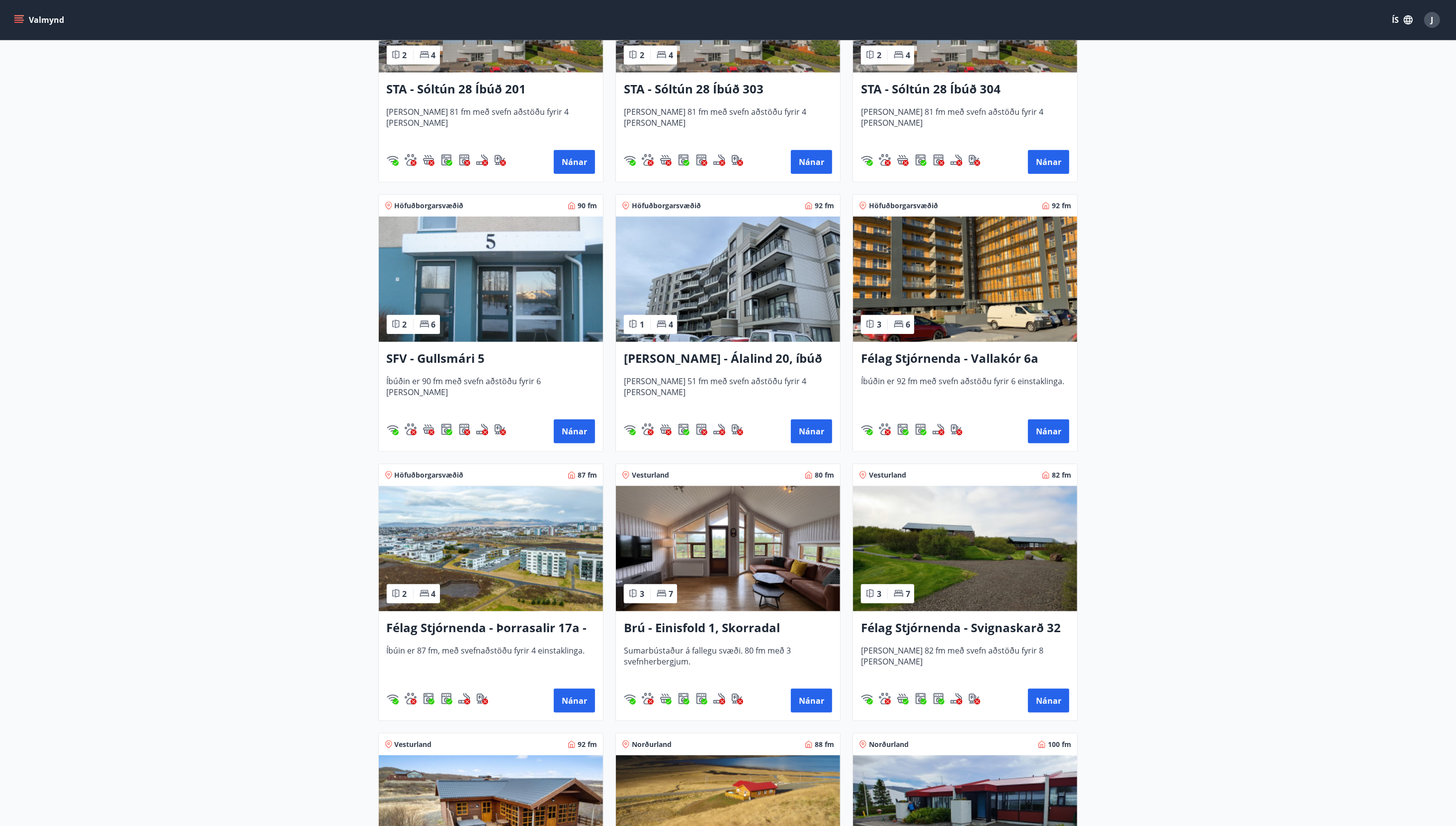
scroll to position [1102, 0]
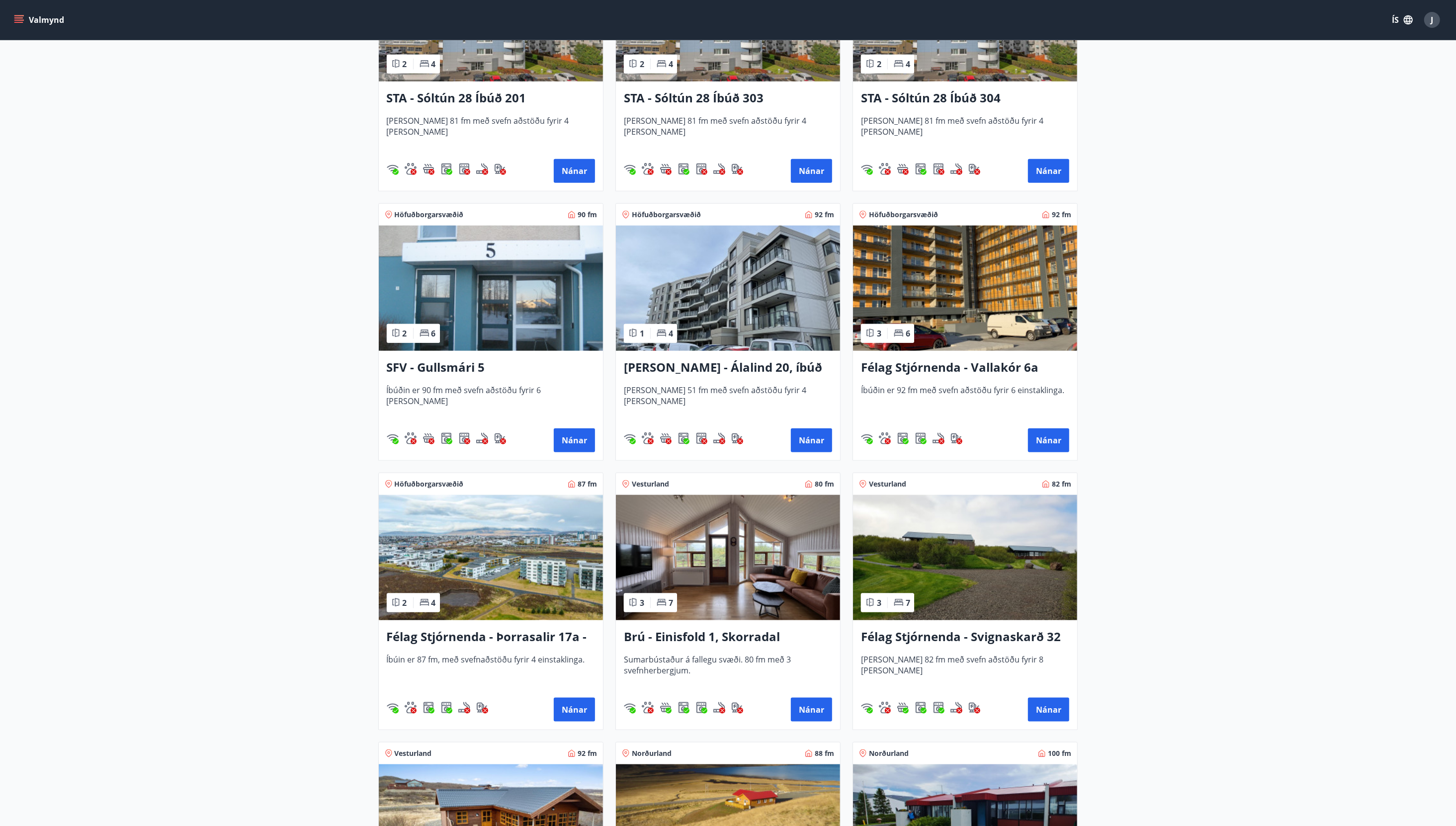
click at [484, 300] on img at bounding box center [491, 288] width 224 height 125
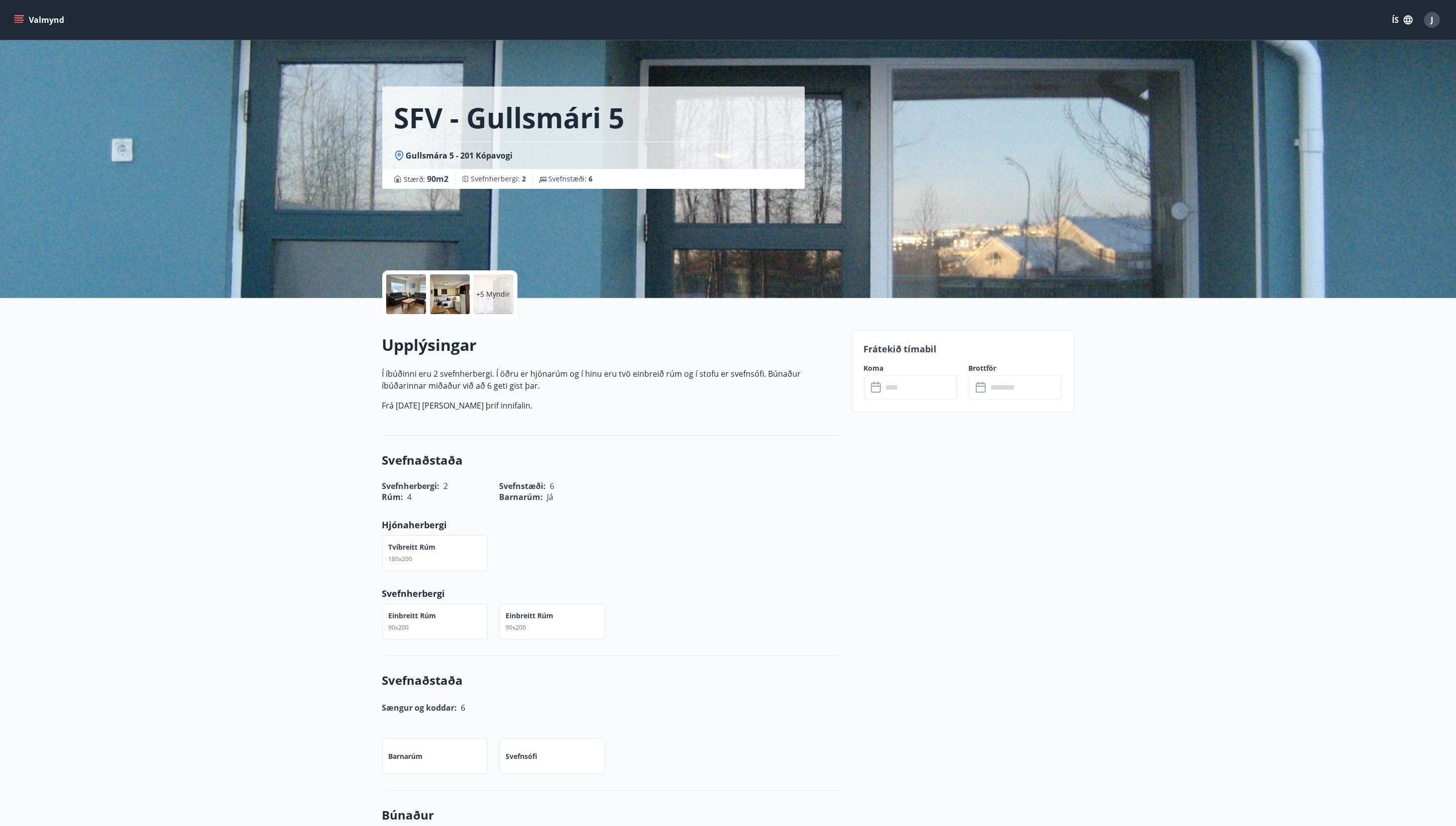
click at [416, 292] on div at bounding box center [406, 294] width 40 height 40
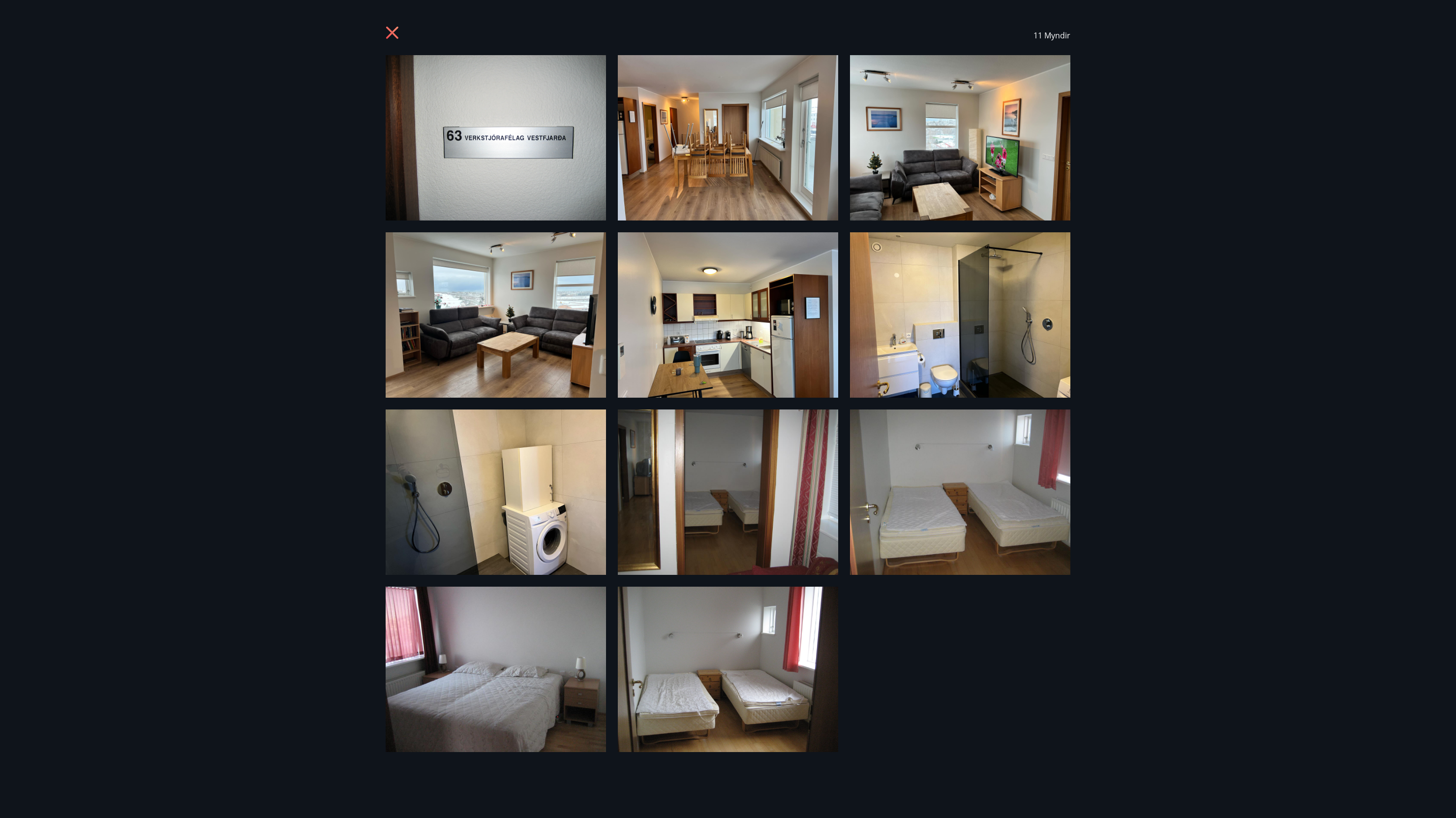
click at [470, 120] on img at bounding box center [496, 137] width 220 height 165
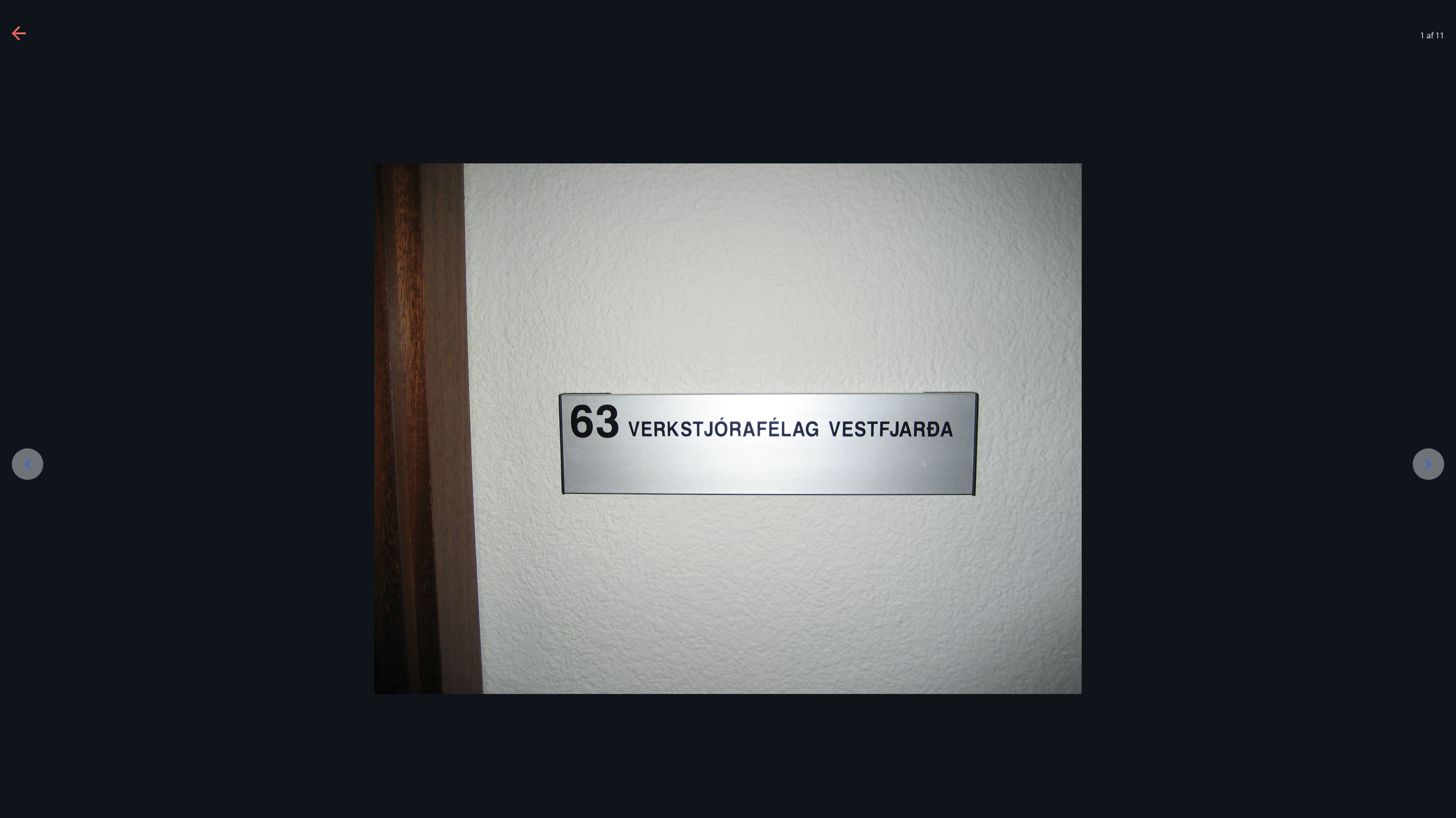
click at [1430, 461] on icon at bounding box center [1429, 464] width 16 height 16
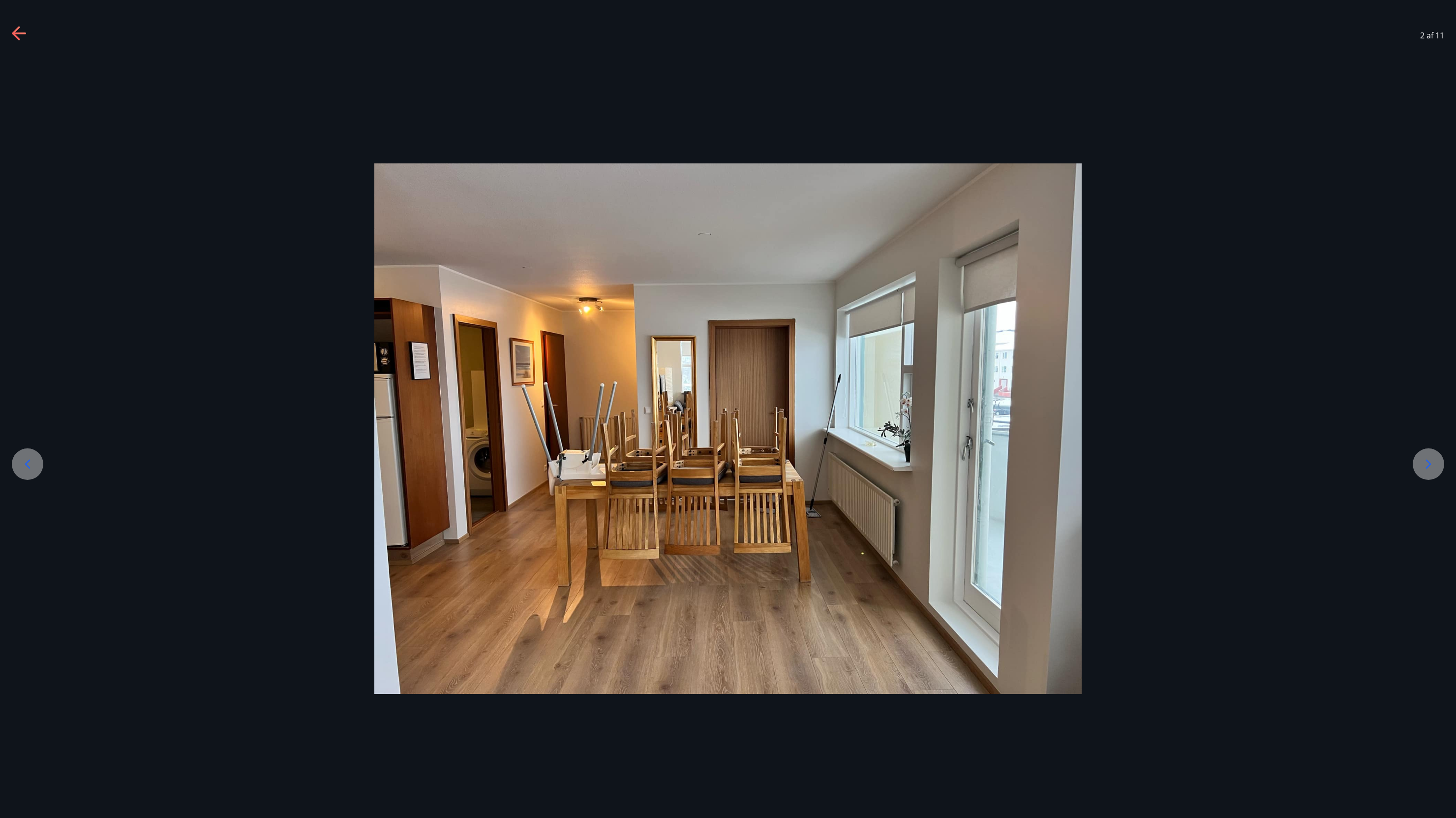
click at [1425, 458] on icon at bounding box center [1429, 464] width 16 height 16
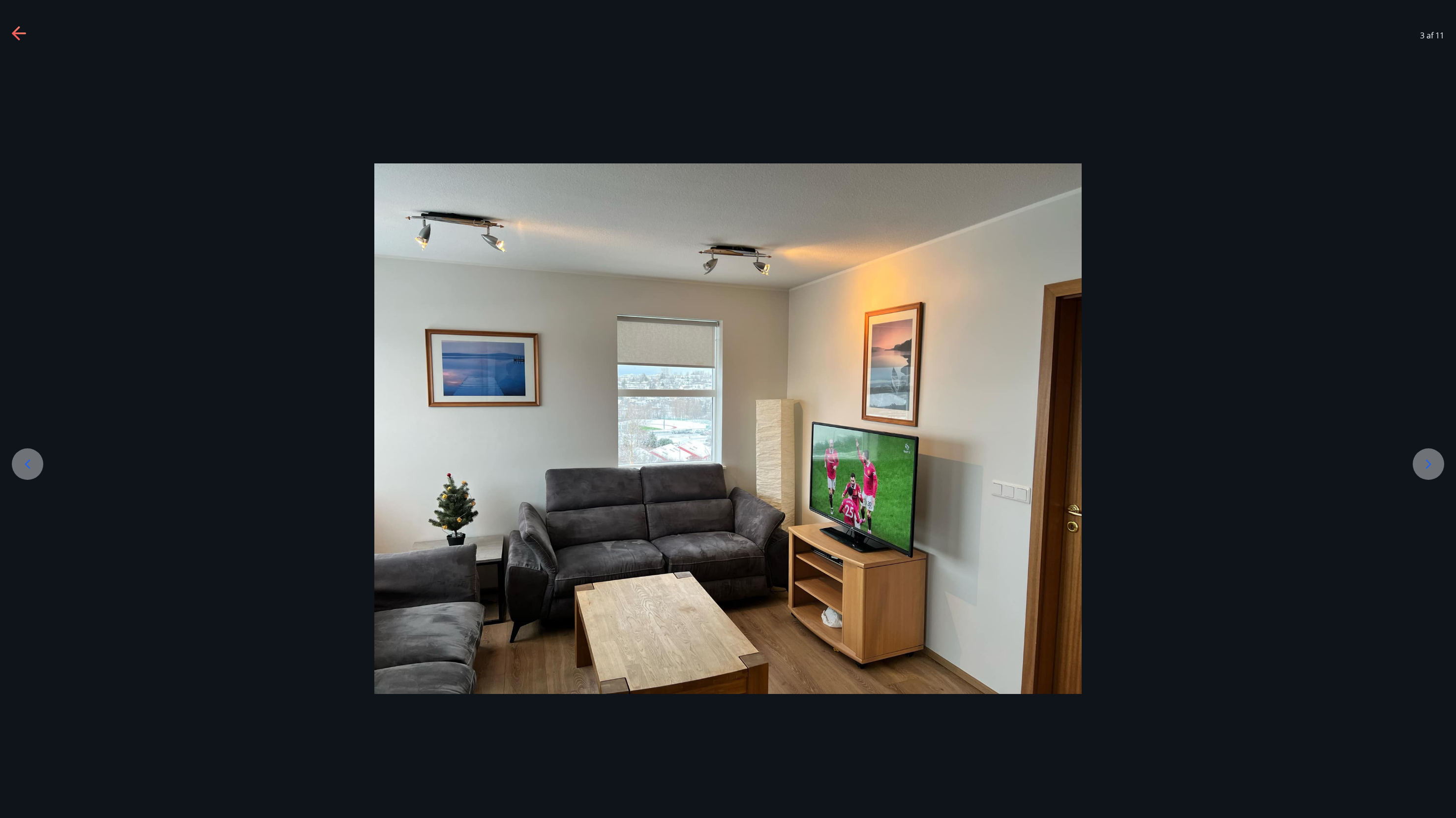
click at [1425, 458] on icon at bounding box center [1429, 464] width 16 height 16
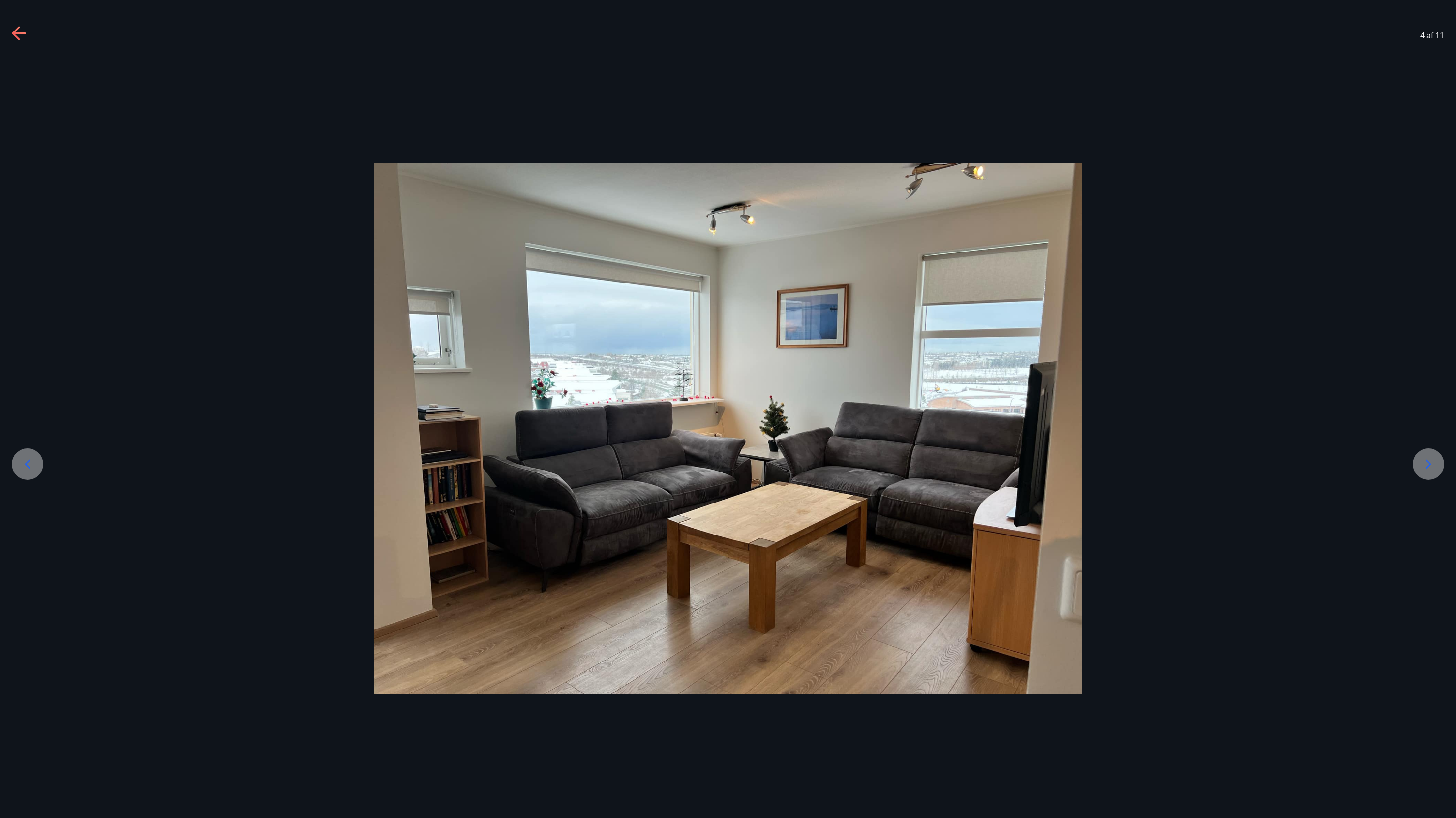
click at [1425, 458] on icon at bounding box center [1429, 464] width 16 height 16
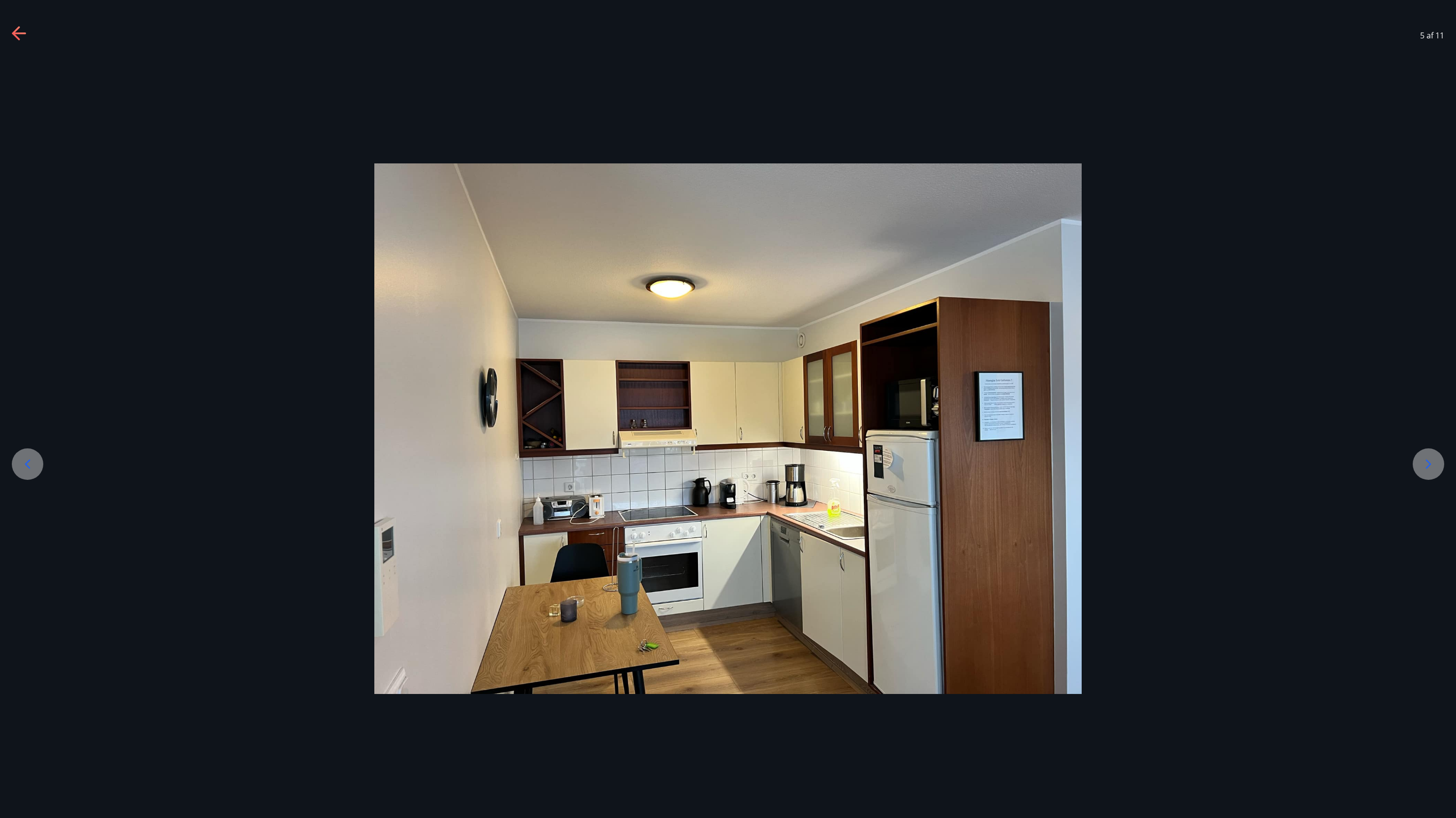
click at [1425, 458] on icon at bounding box center [1429, 464] width 16 height 16
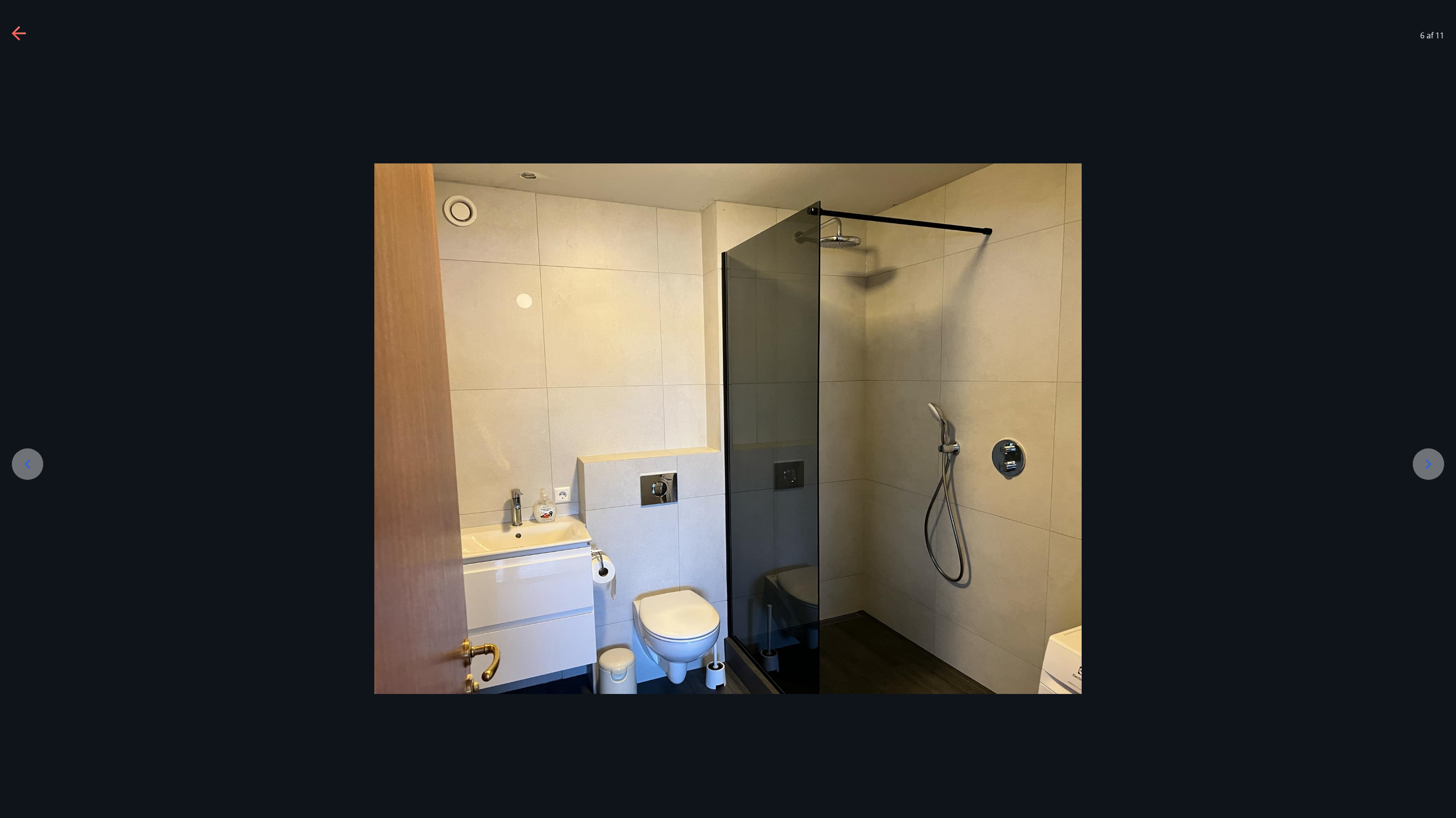
click at [1425, 458] on icon at bounding box center [1429, 464] width 16 height 16
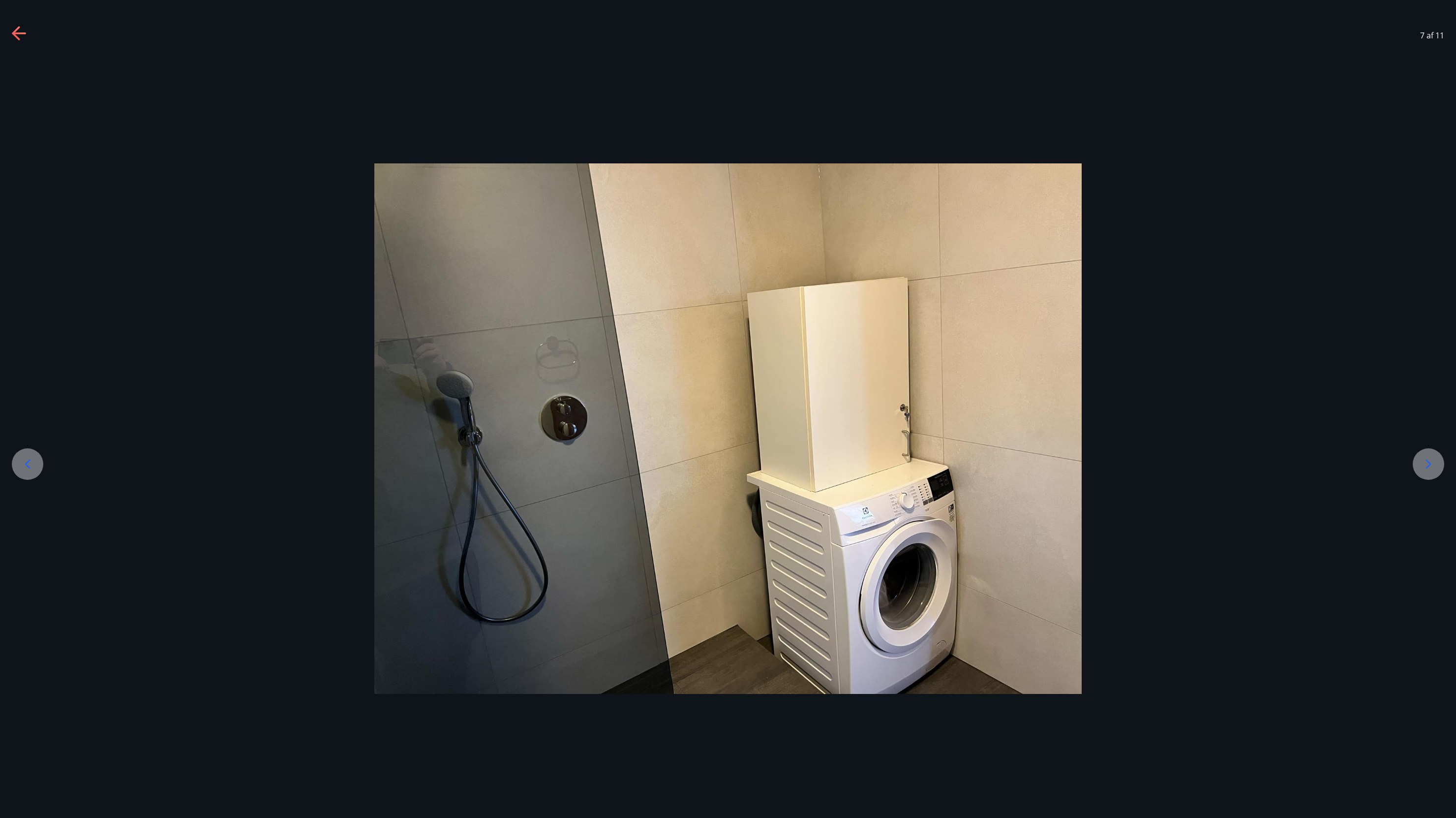
click at [1425, 458] on icon at bounding box center [1429, 464] width 16 height 16
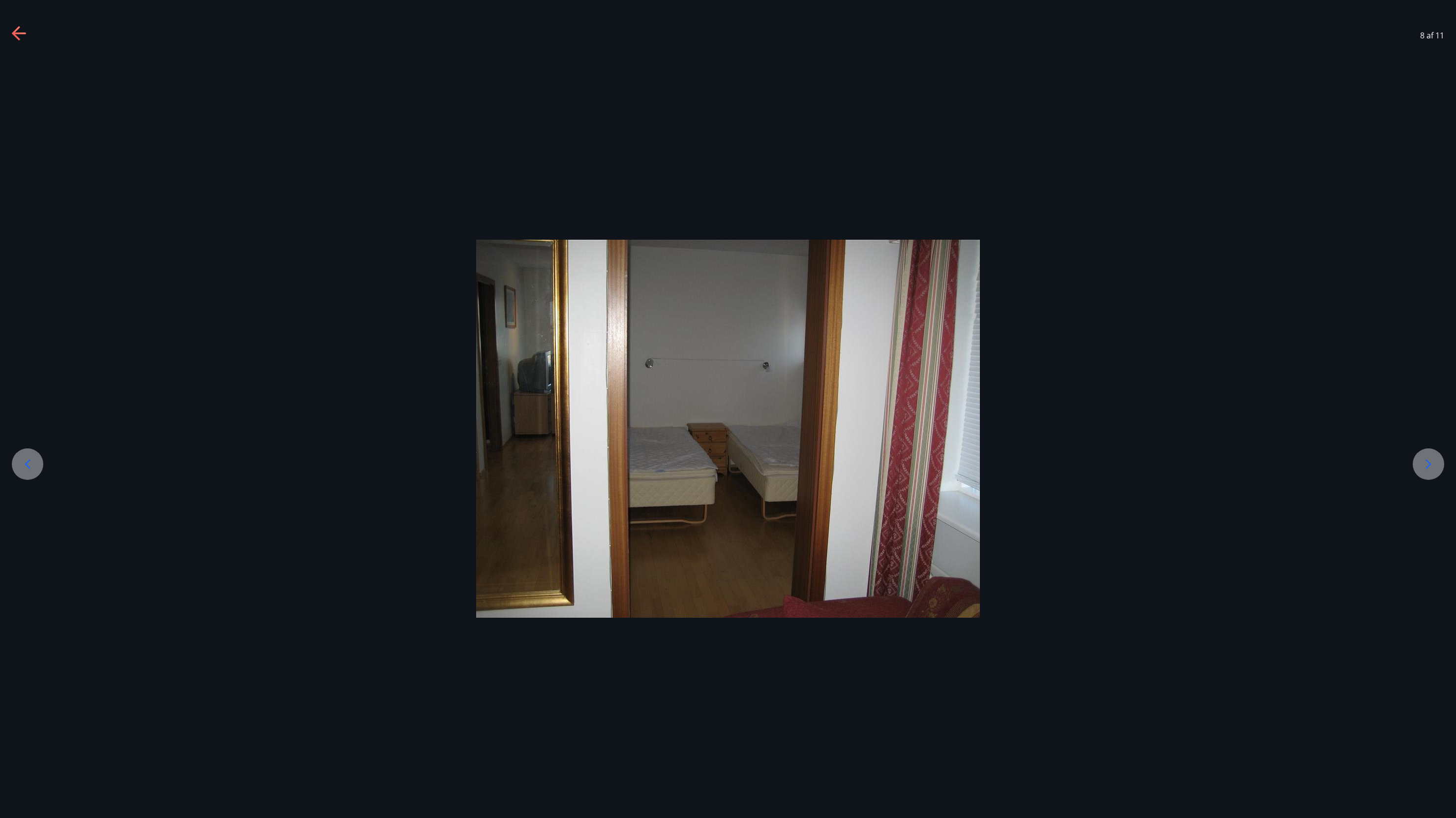
click at [1425, 458] on icon at bounding box center [1429, 464] width 16 height 16
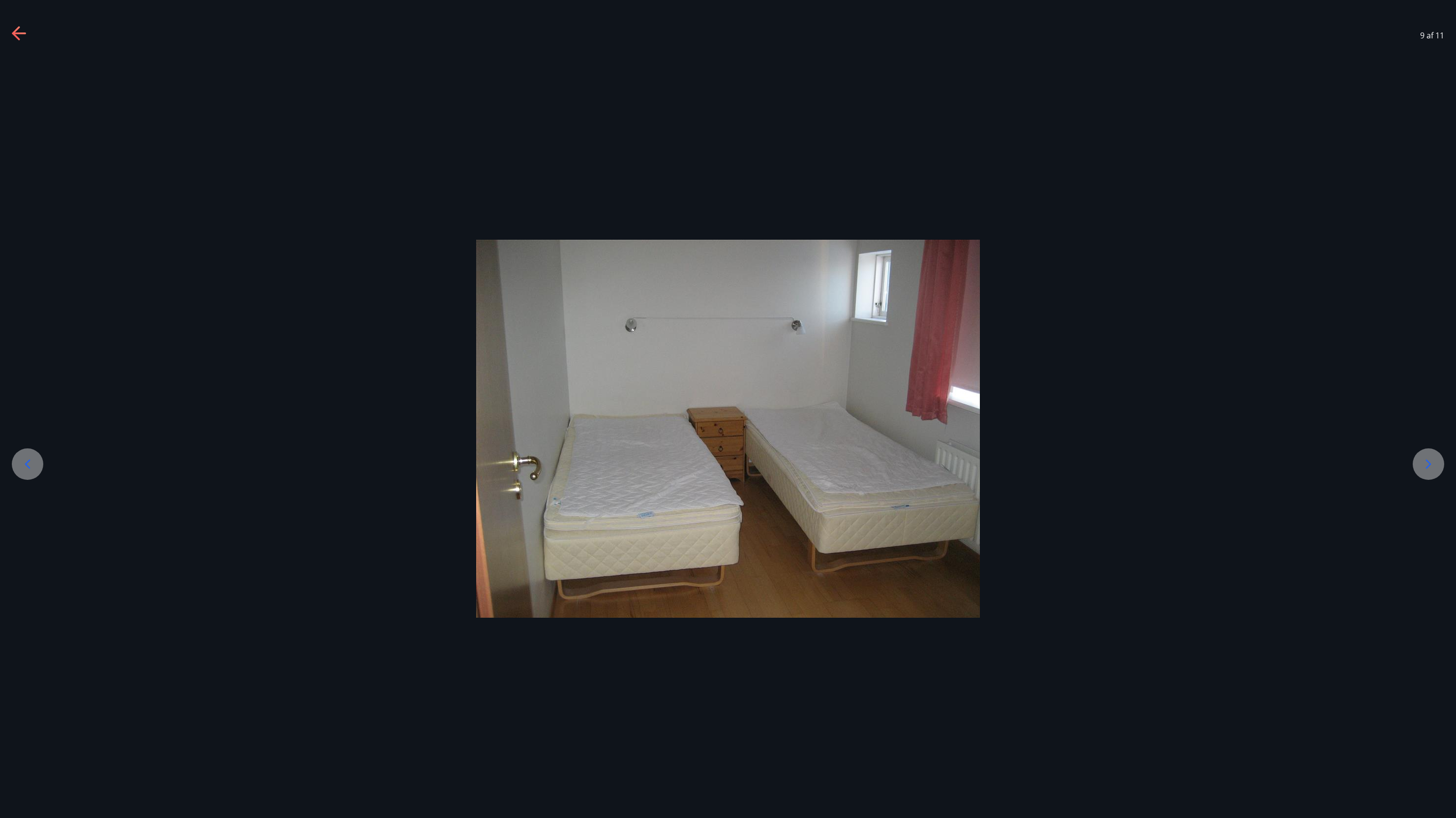
click at [1425, 458] on icon at bounding box center [1429, 464] width 16 height 16
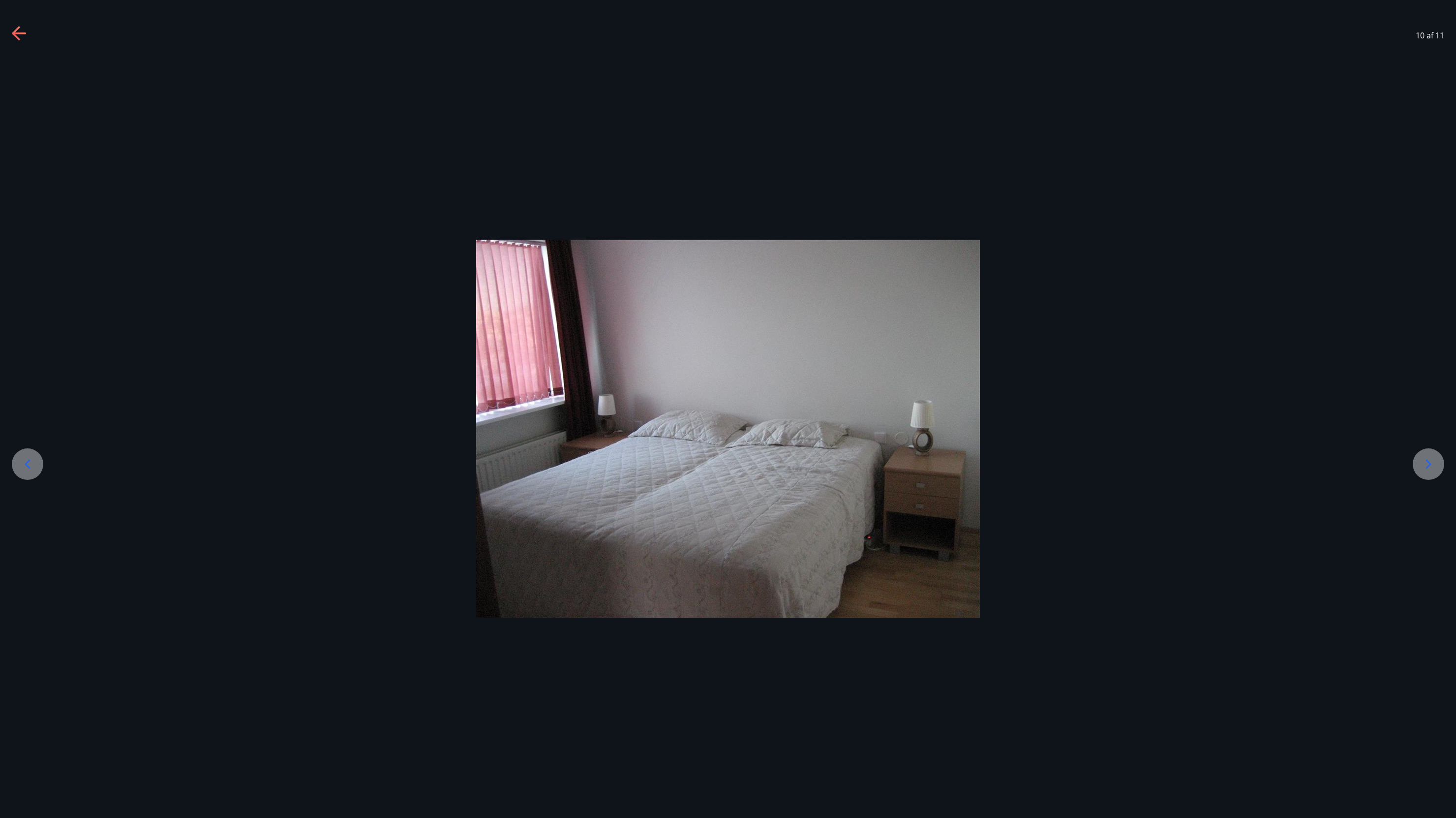
click at [1425, 458] on icon at bounding box center [1429, 464] width 16 height 16
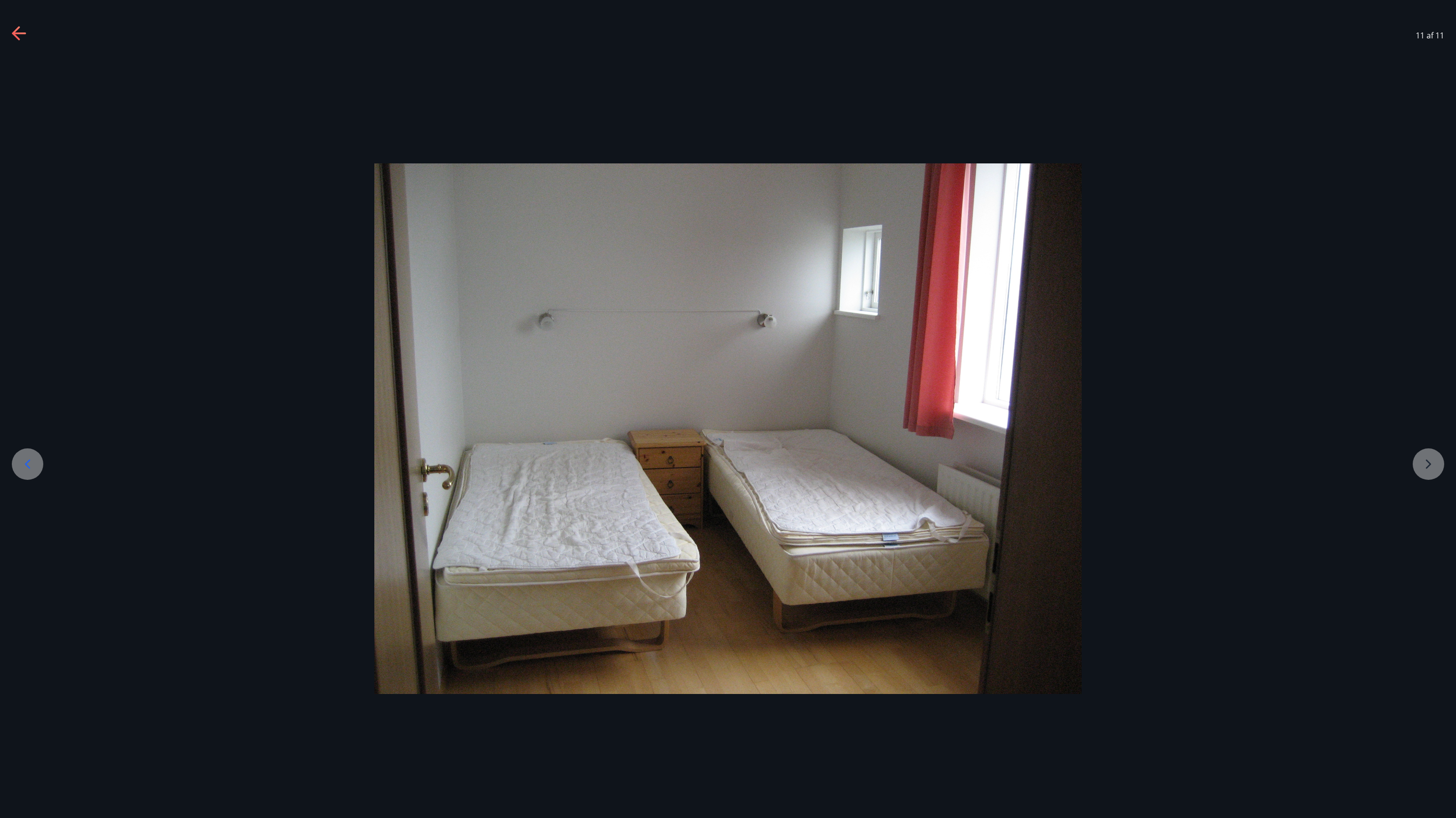
click at [1425, 458] on div at bounding box center [728, 429] width 1456 height 531
click at [17, 23] on div "11 af 11" at bounding box center [728, 36] width 1456 height 40
click at [16, 37] on icon at bounding box center [16, 33] width 8 height 14
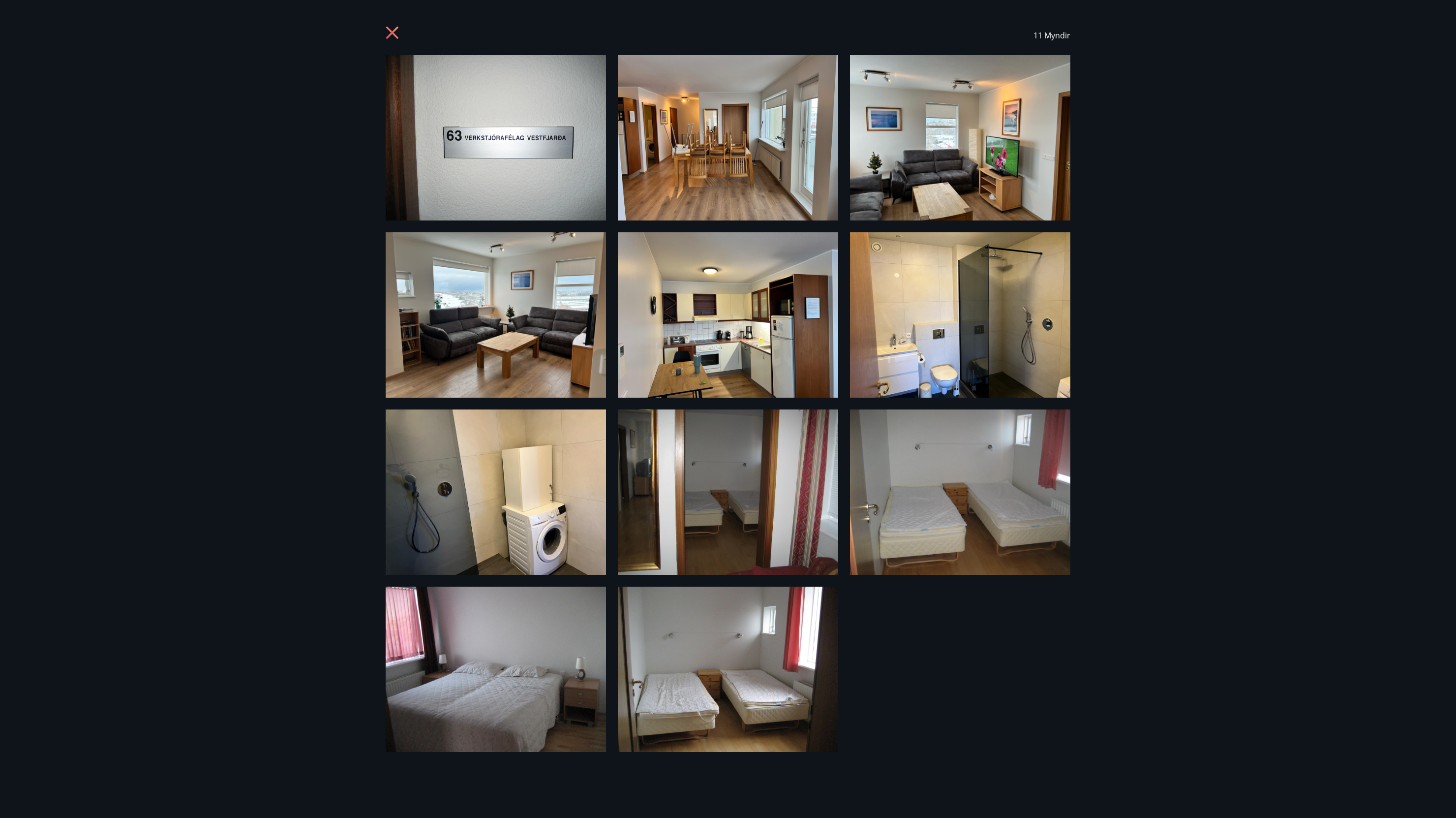
click at [388, 32] on icon at bounding box center [394, 34] width 16 height 16
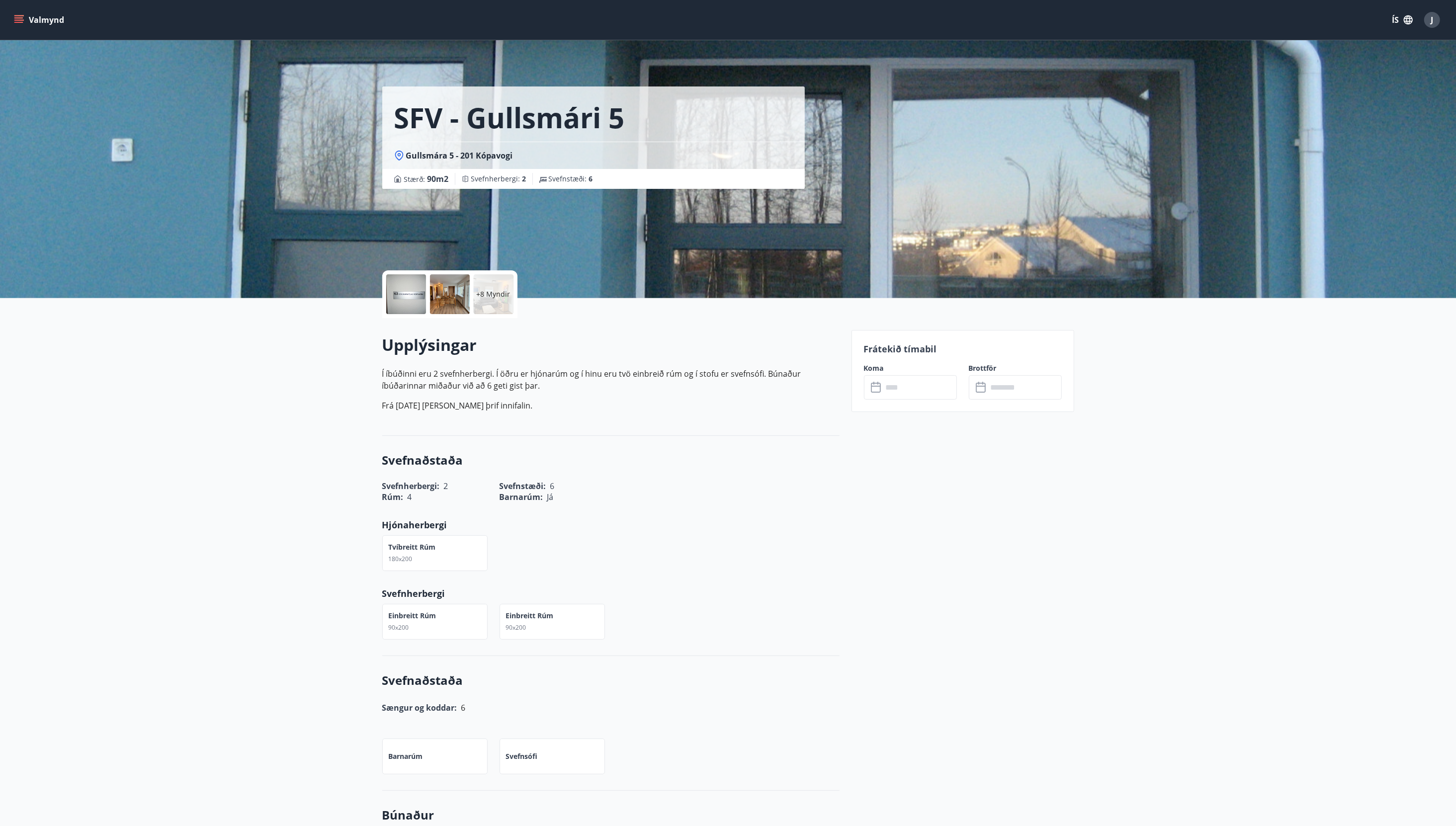
click at [407, 292] on div at bounding box center [406, 294] width 40 height 40
